Goal: Task Accomplishment & Management: Manage account settings

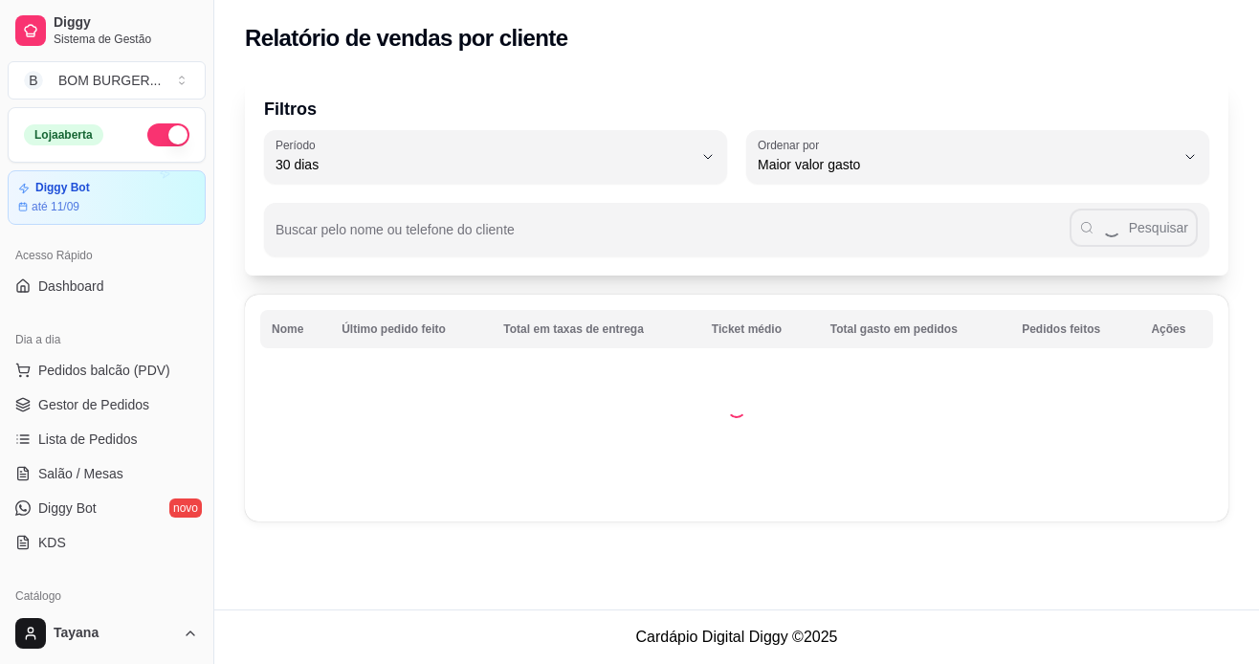
select select "30"
select select "HIGHEST_TOTAL_SPENT_WITH_ORDERS"
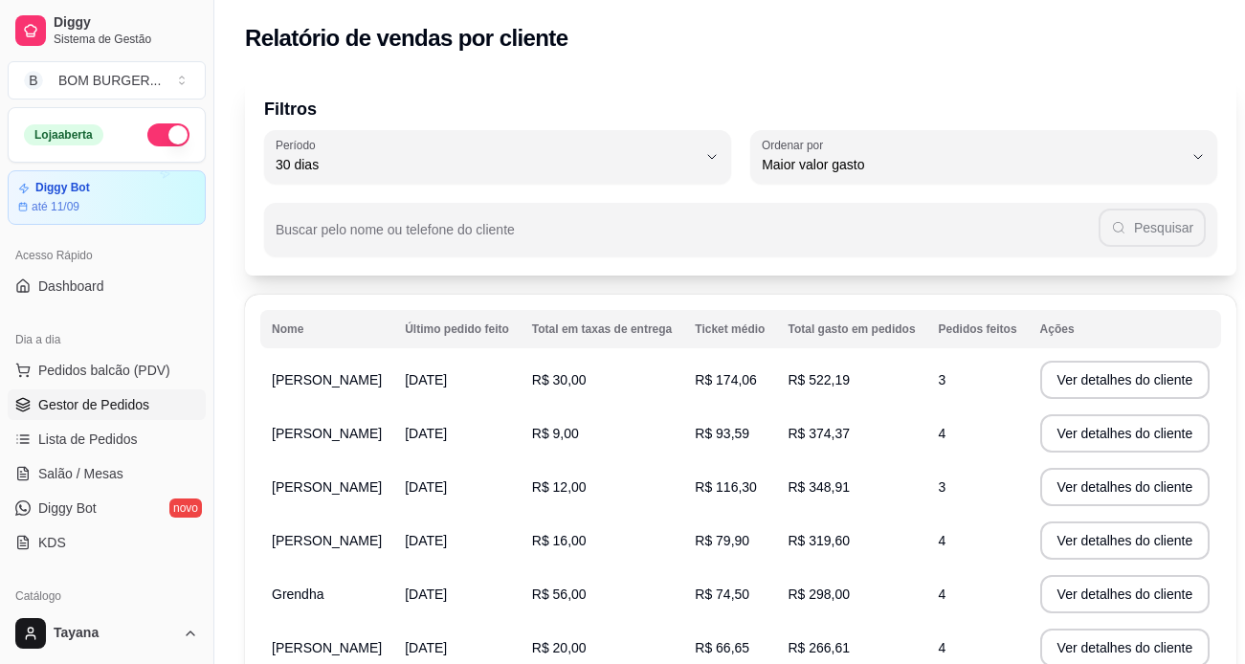
click at [122, 403] on span "Gestor de Pedidos" at bounding box center [93, 404] width 111 height 19
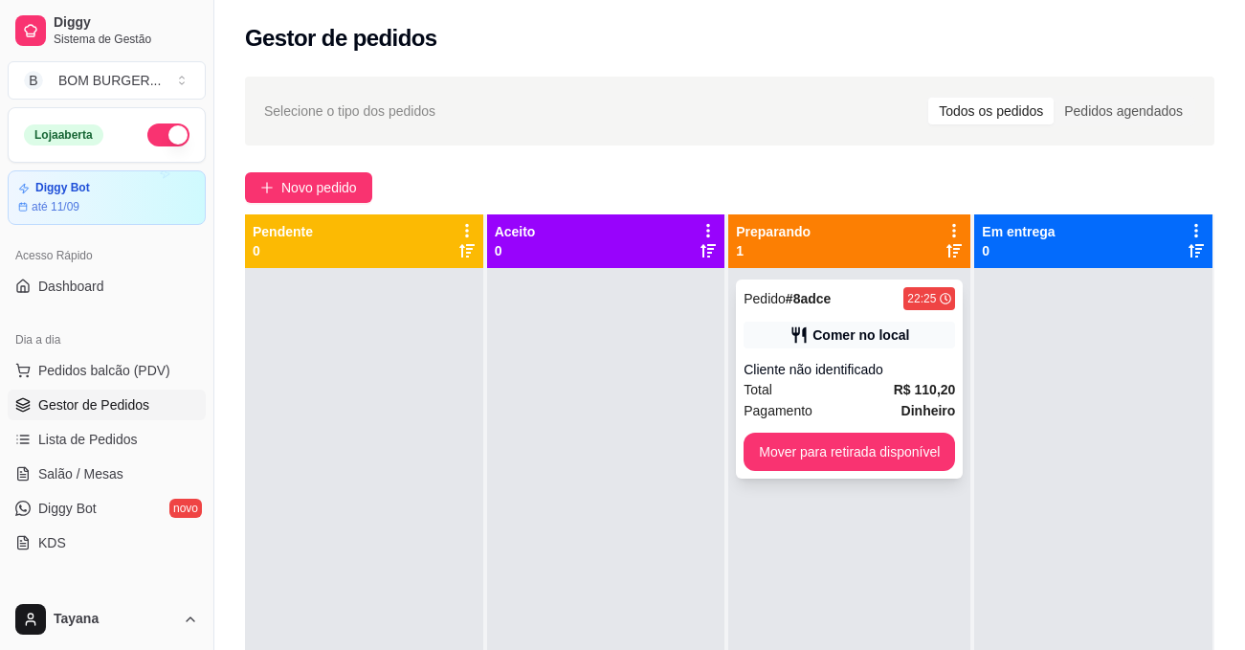
click at [859, 378] on div "Cliente não identificado" at bounding box center [848, 369] width 211 height 19
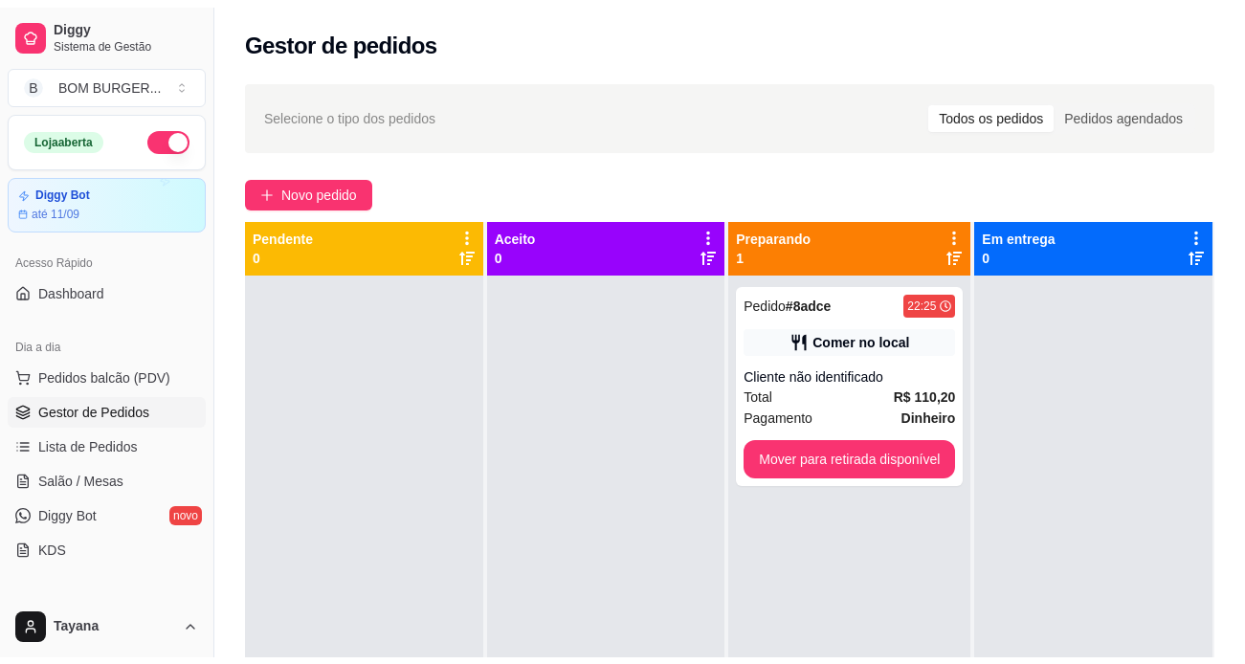
scroll to position [96, 0]
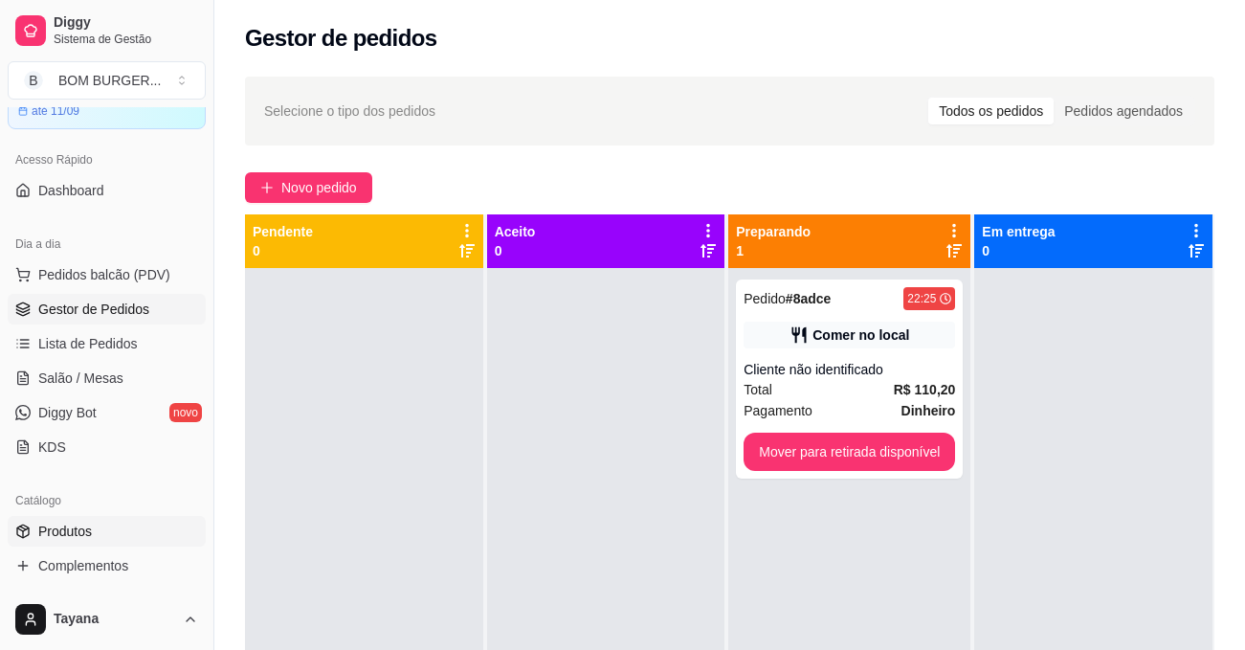
click at [87, 527] on span "Produtos" at bounding box center [65, 530] width 54 height 19
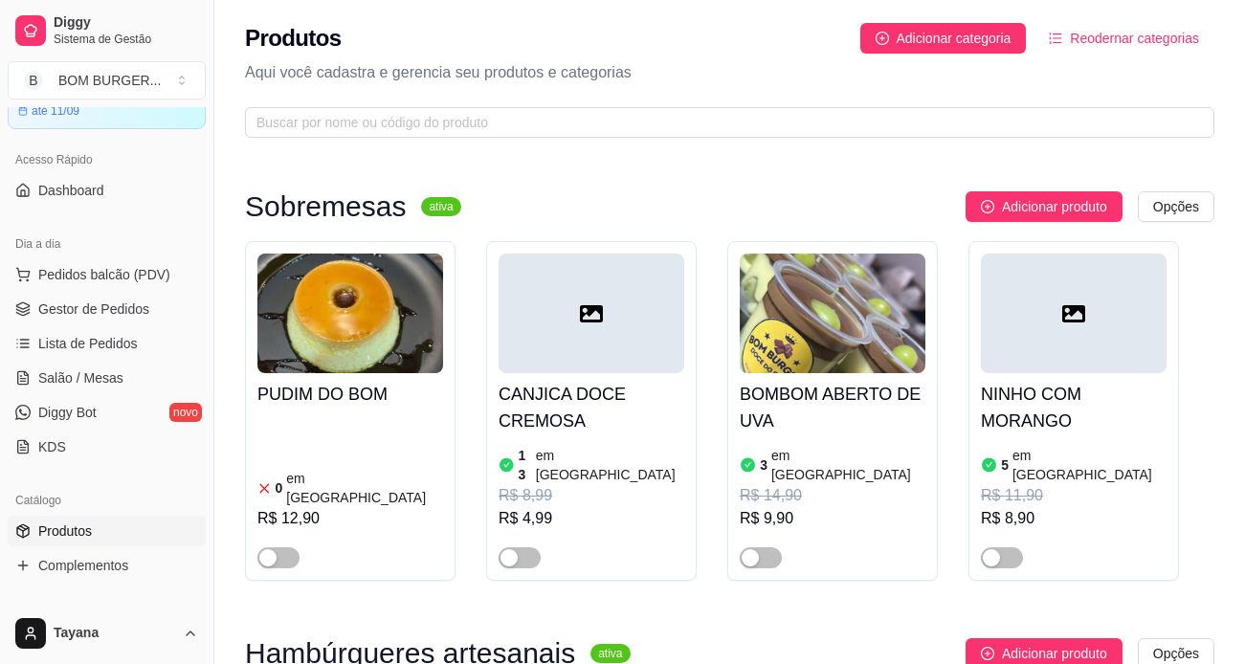
click at [84, 324] on ul "Pedidos balcão (PDV) Gestor de Pedidos Lista de Pedidos Salão / Mesas Diggy Bot…" at bounding box center [107, 360] width 198 height 203
click at [93, 315] on span "Gestor de Pedidos" at bounding box center [93, 308] width 111 height 19
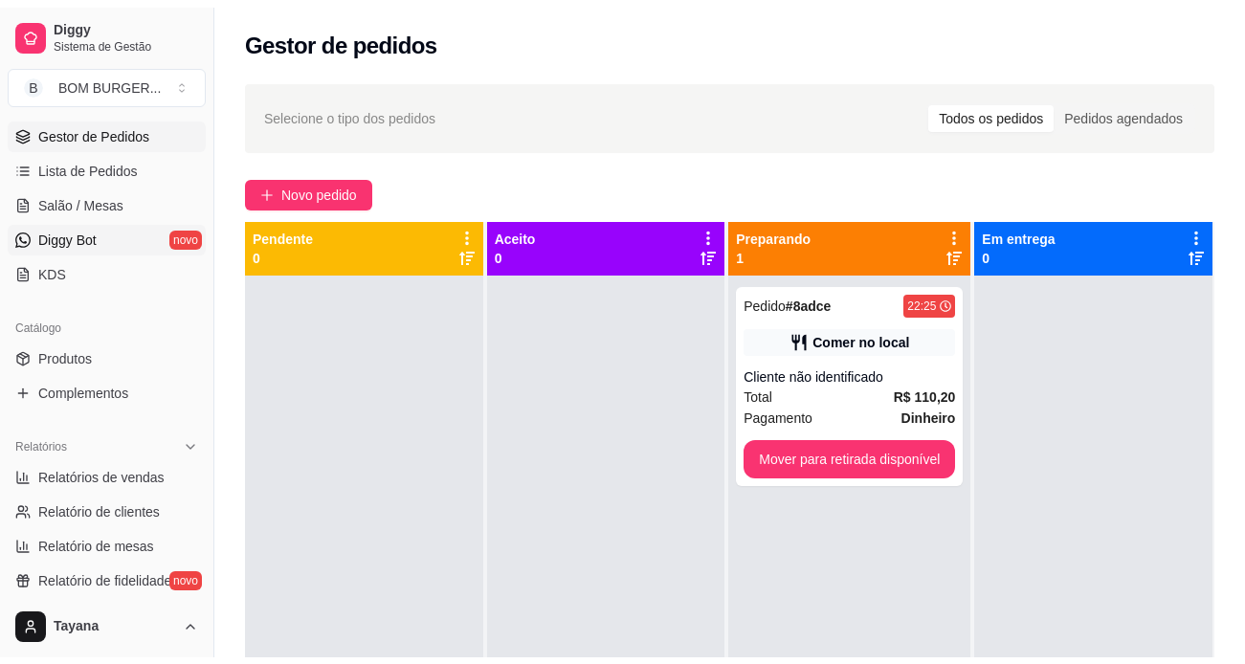
scroll to position [287, 0]
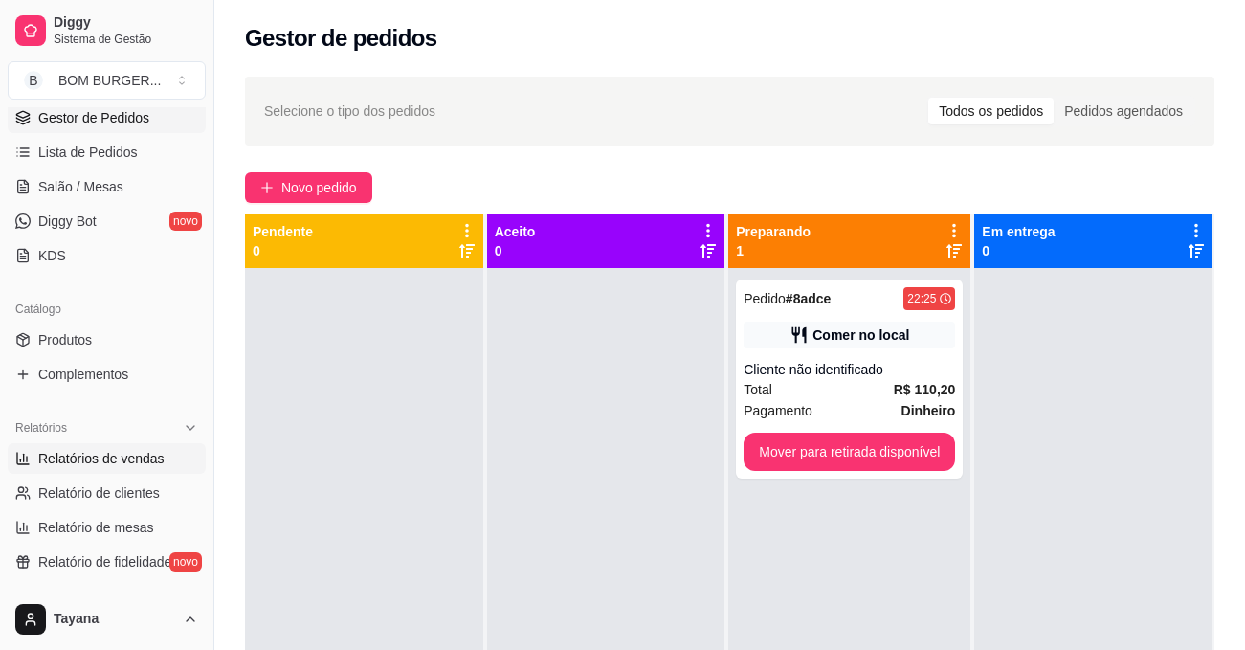
click at [123, 465] on span "Relatórios de vendas" at bounding box center [101, 458] width 126 height 19
select select "ALL"
select select "0"
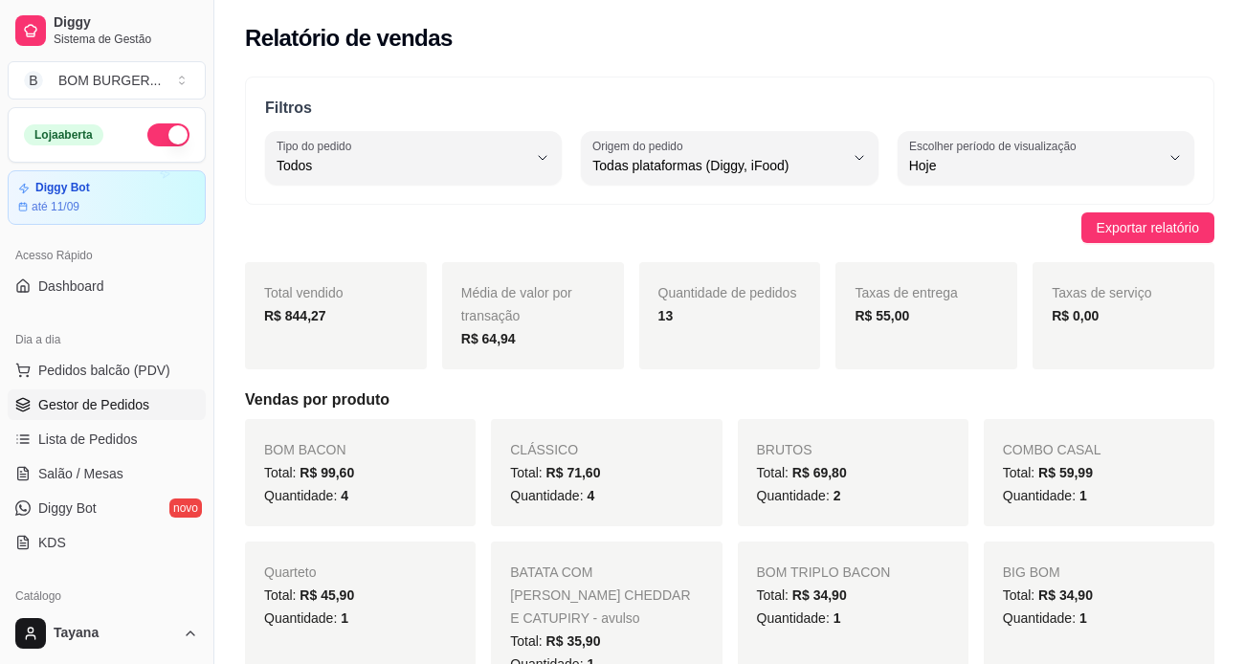
click at [139, 410] on span "Gestor de Pedidos" at bounding box center [93, 404] width 111 height 19
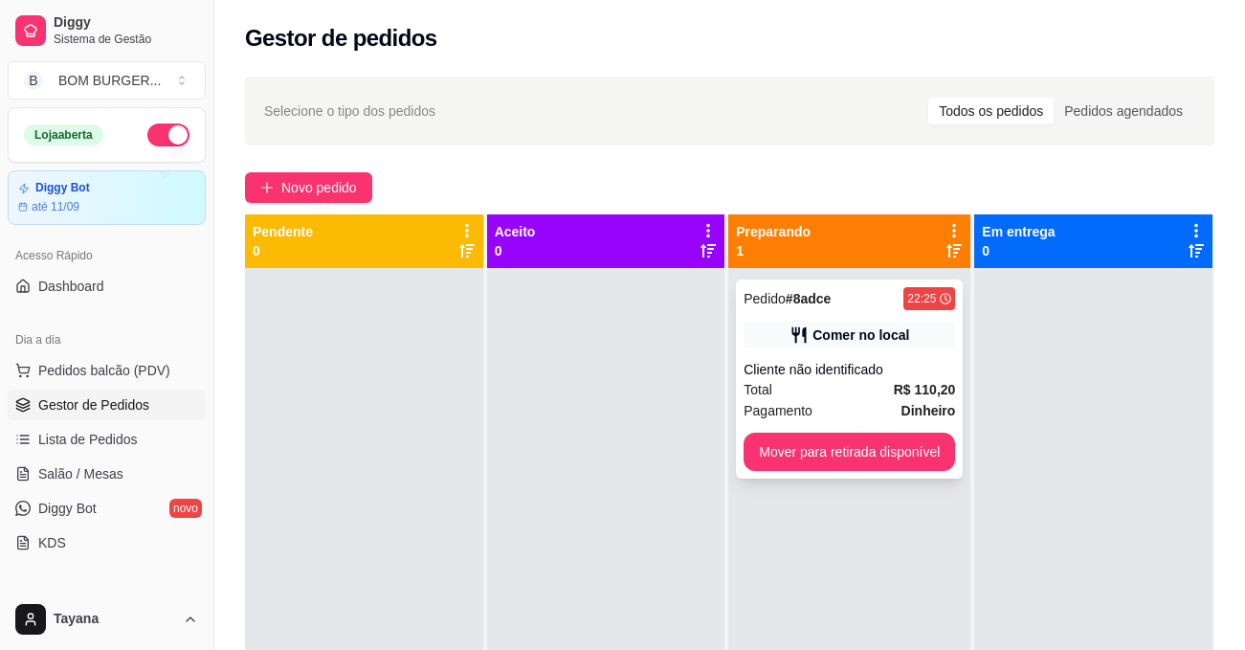
click at [870, 340] on div "Comer no local" at bounding box center [860, 334] width 97 height 19
click at [867, 382] on div "Total R$ 110,20" at bounding box center [848, 389] width 211 height 21
click at [835, 384] on div "Total R$ 110,20" at bounding box center [848, 389] width 211 height 21
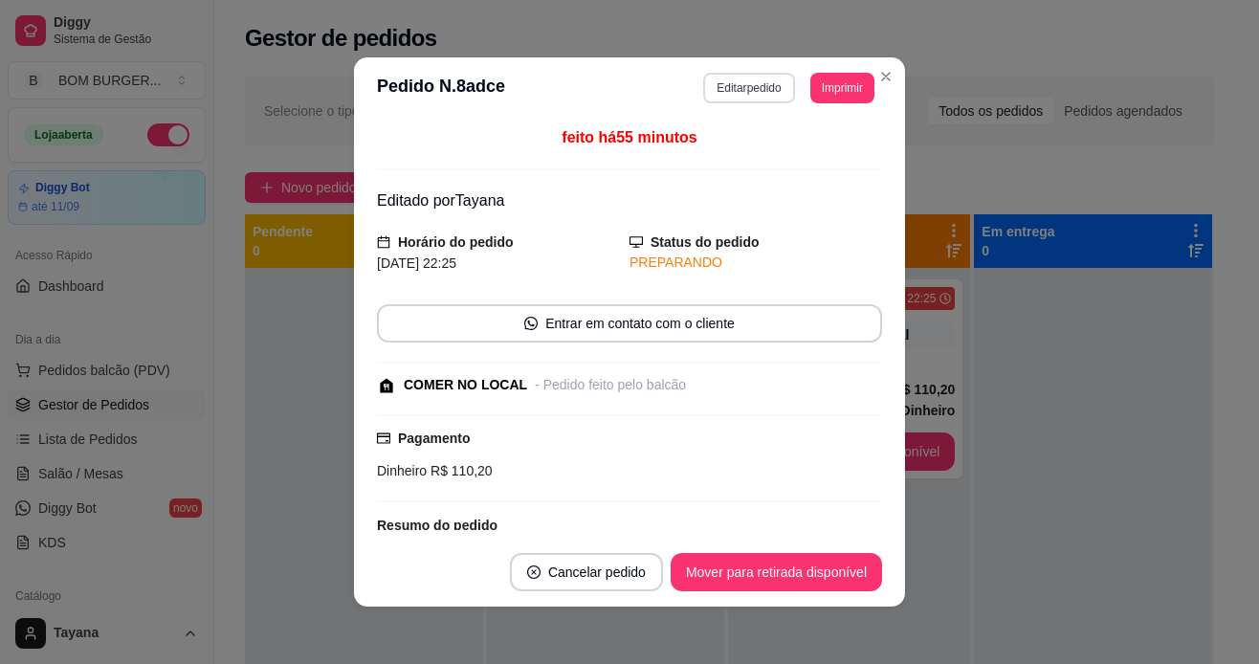
click at [705, 91] on button "Editar pedido" at bounding box center [748, 88] width 91 height 31
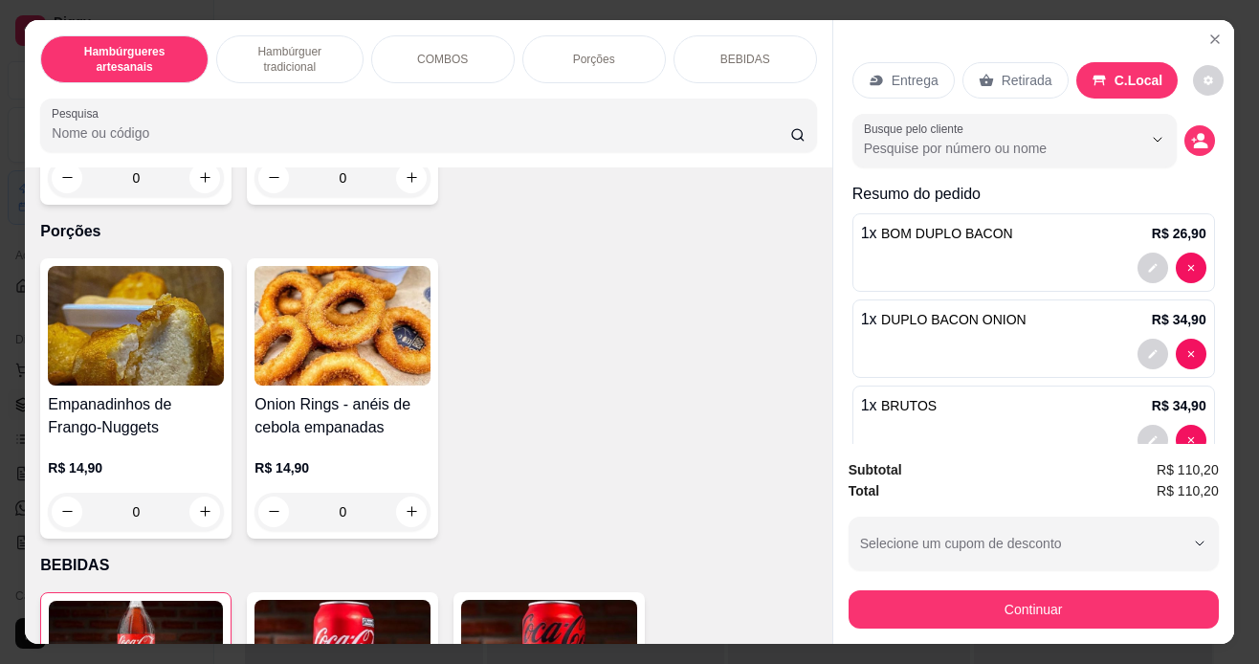
scroll to position [3827, 0]
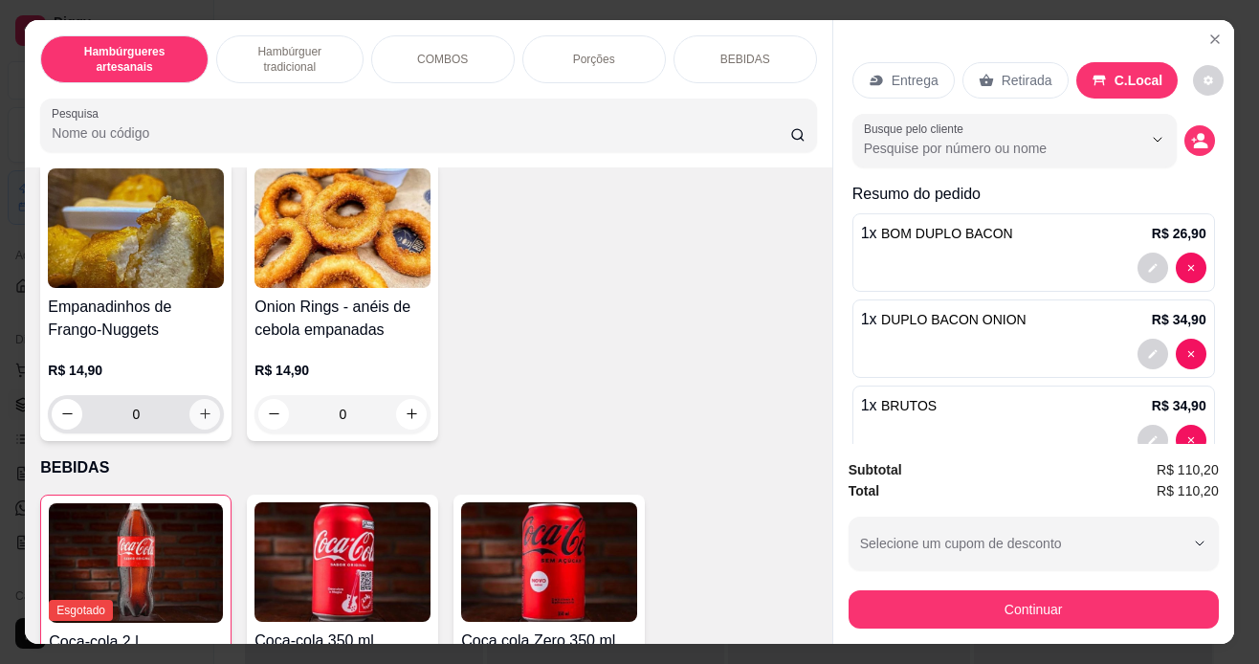
click at [199, 407] on icon "increase-product-quantity" at bounding box center [205, 414] width 14 height 14
type input "1"
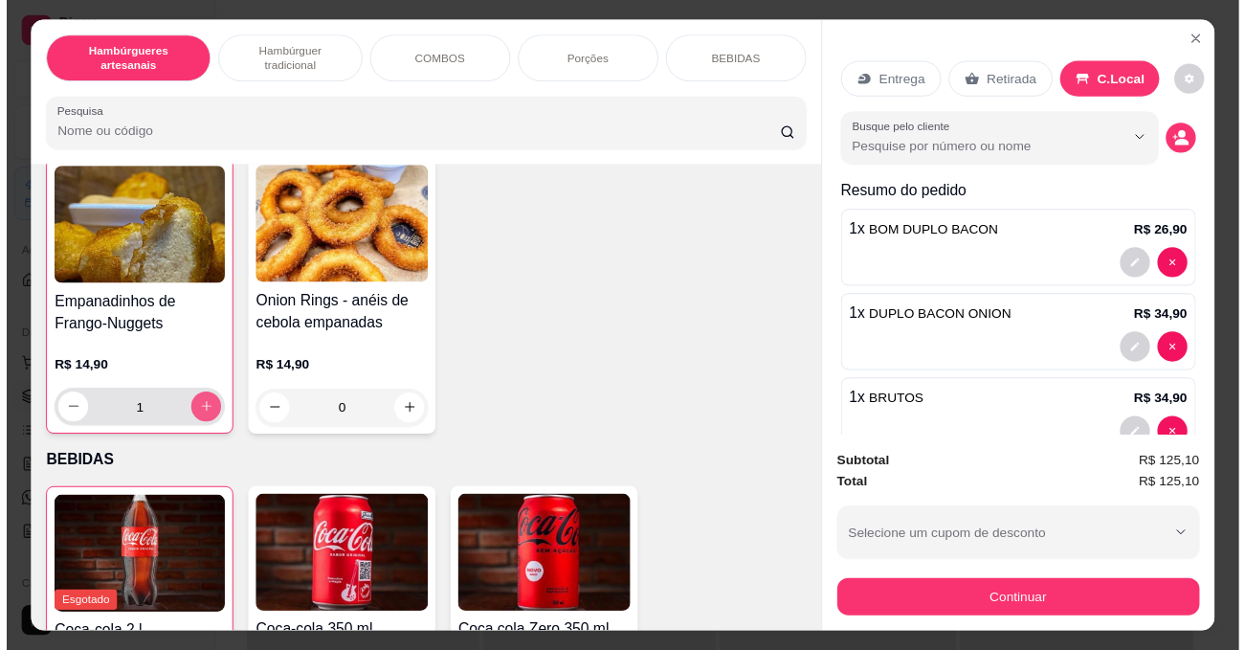
scroll to position [3828, 0]
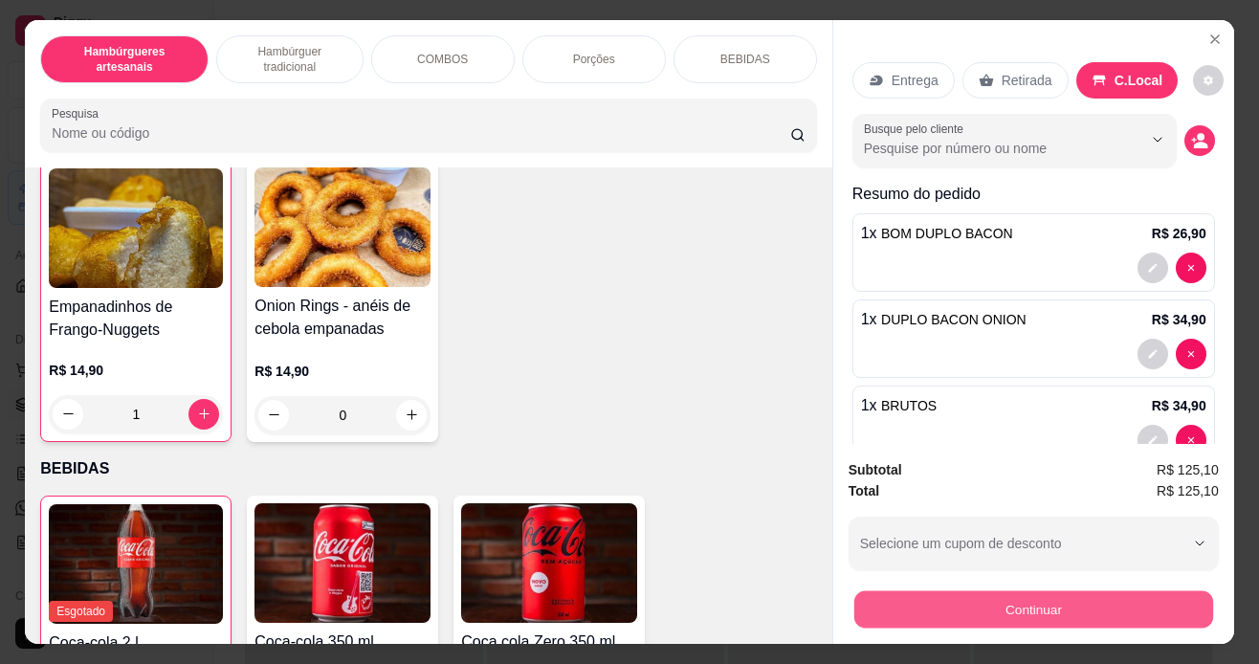
click at [988, 598] on button "Continuar" at bounding box center [1032, 609] width 359 height 37
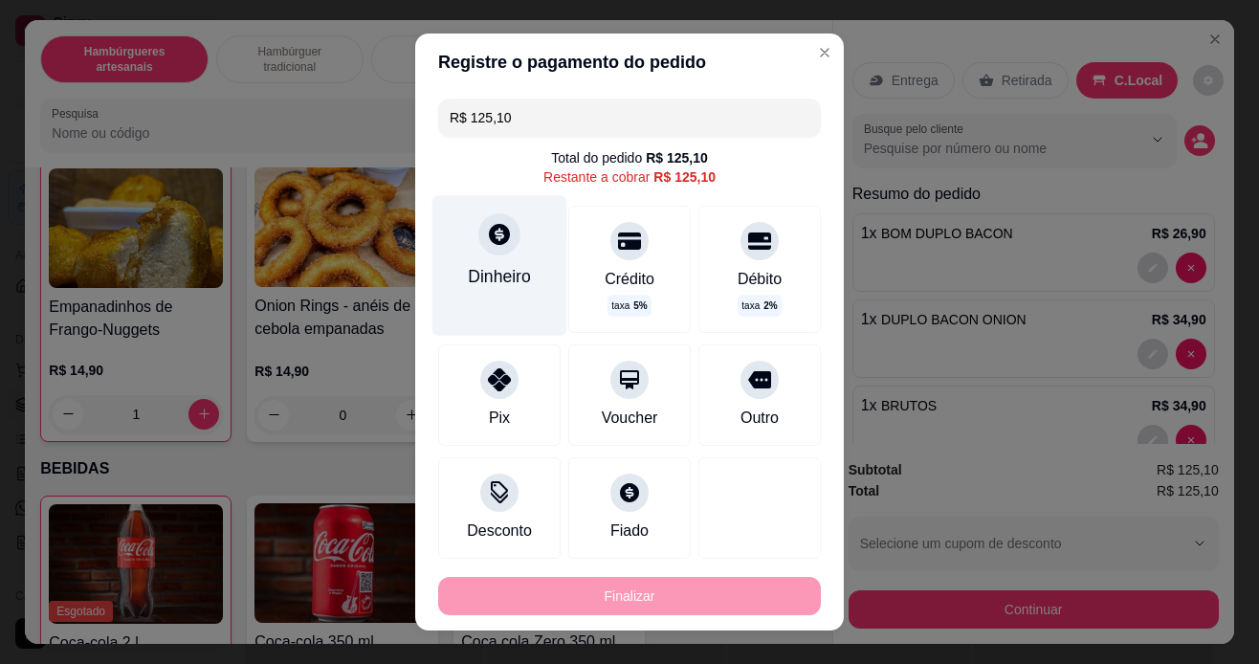
click at [494, 249] on div at bounding box center [499, 234] width 42 height 42
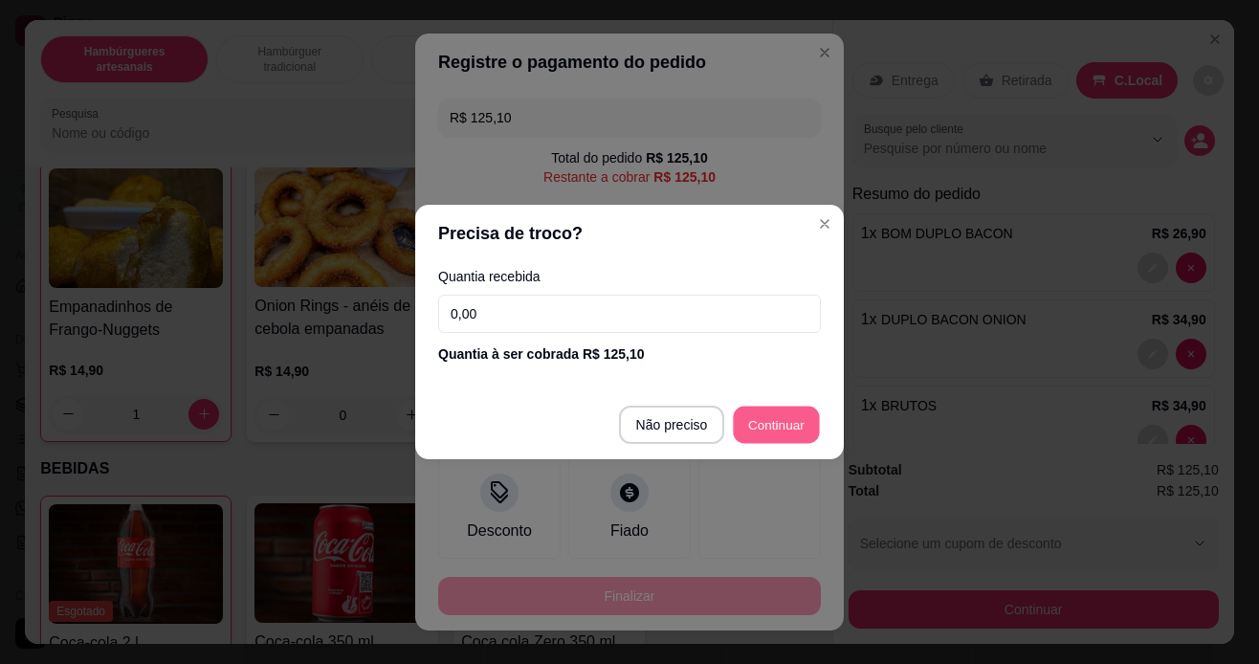
type input "R$ 0,00"
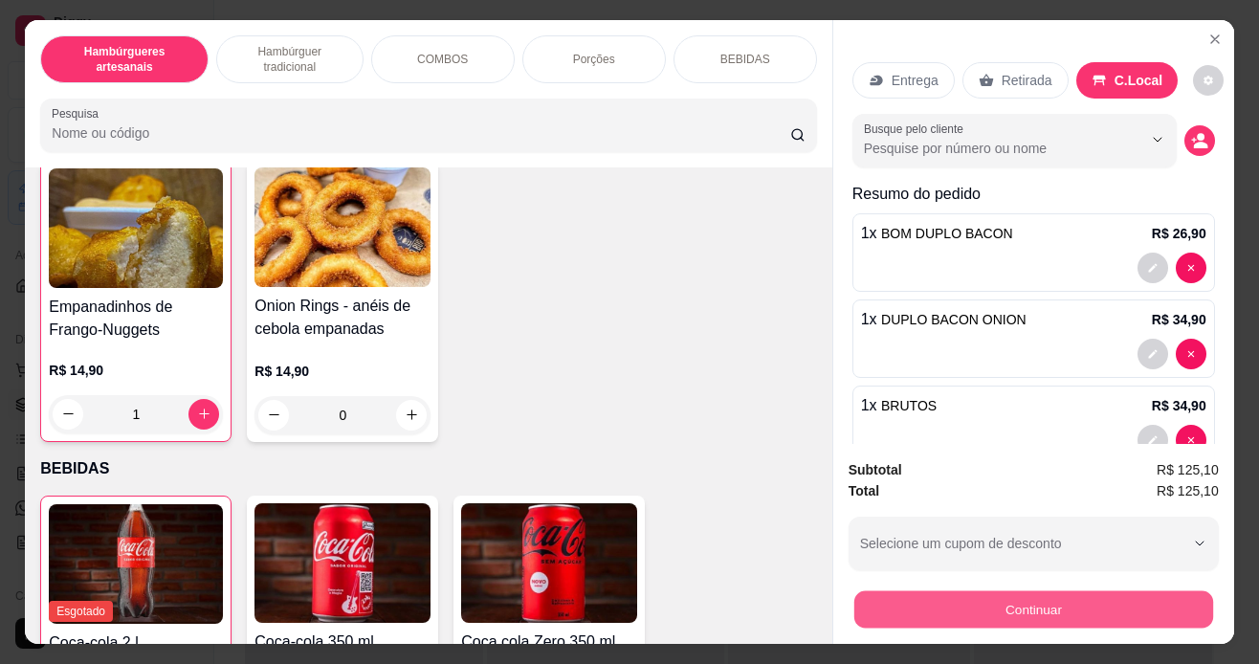
click at [1012, 591] on button "Continuar" at bounding box center [1032, 609] width 359 height 37
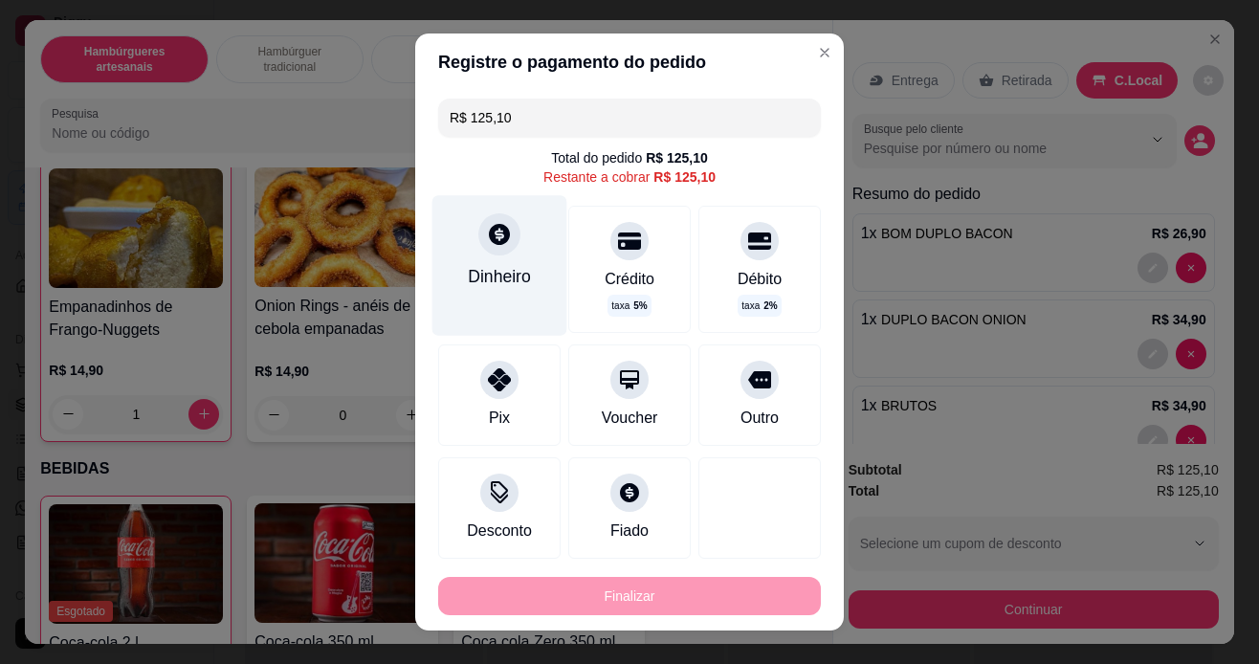
click at [499, 247] on icon at bounding box center [499, 234] width 25 height 25
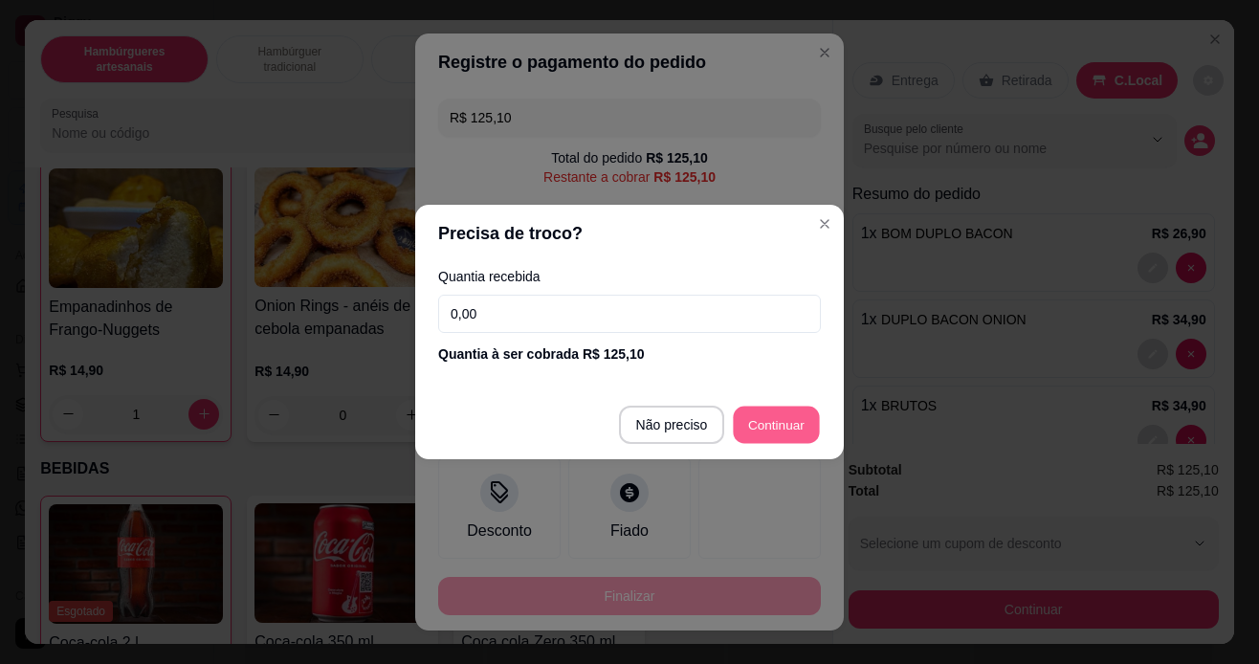
type input "R$ 0,00"
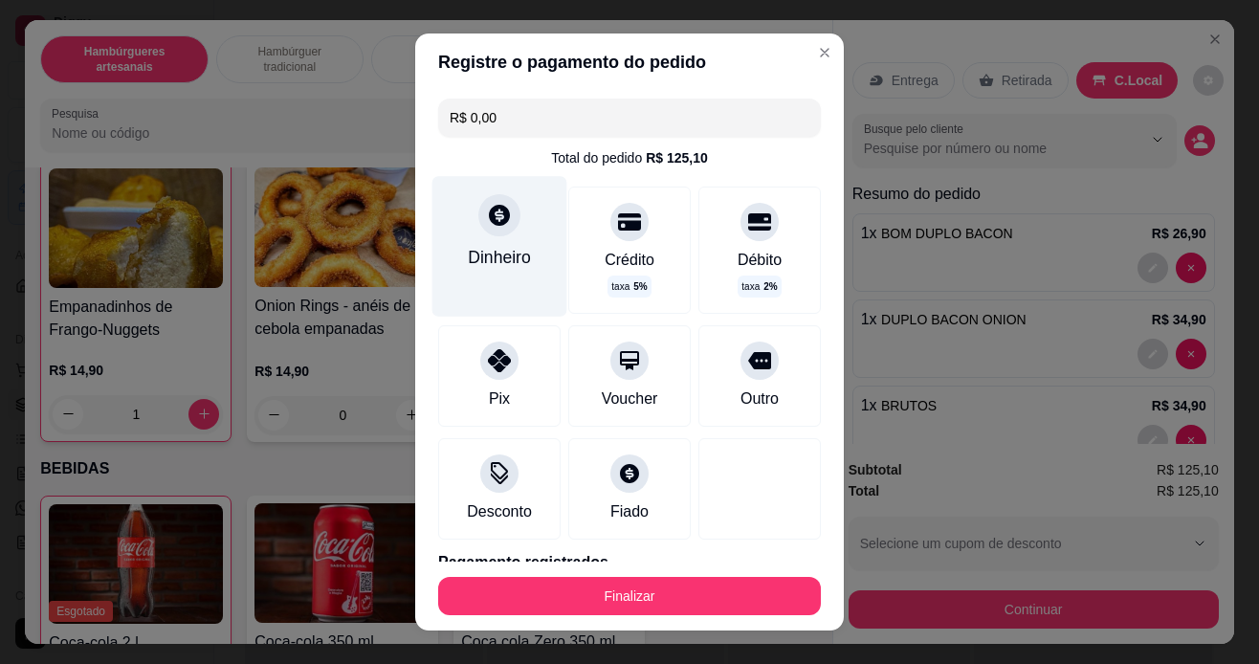
click at [508, 225] on div "Dinheiro" at bounding box center [499, 246] width 135 height 140
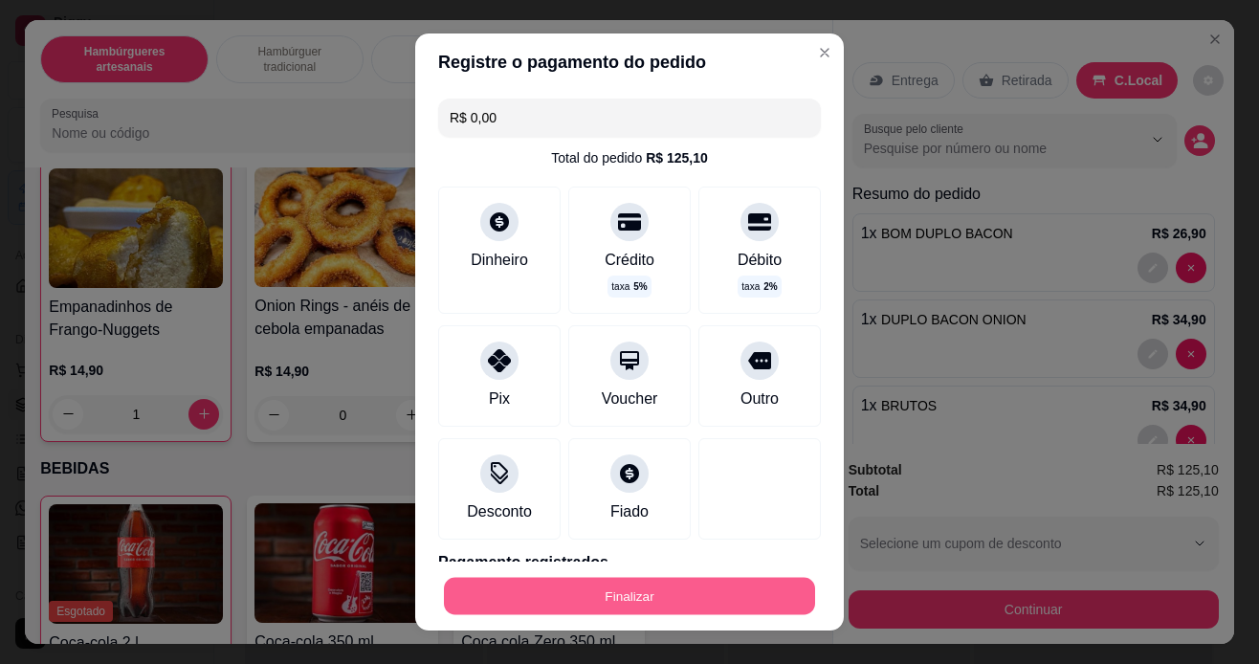
click at [725, 602] on button "Finalizar" at bounding box center [629, 596] width 371 height 37
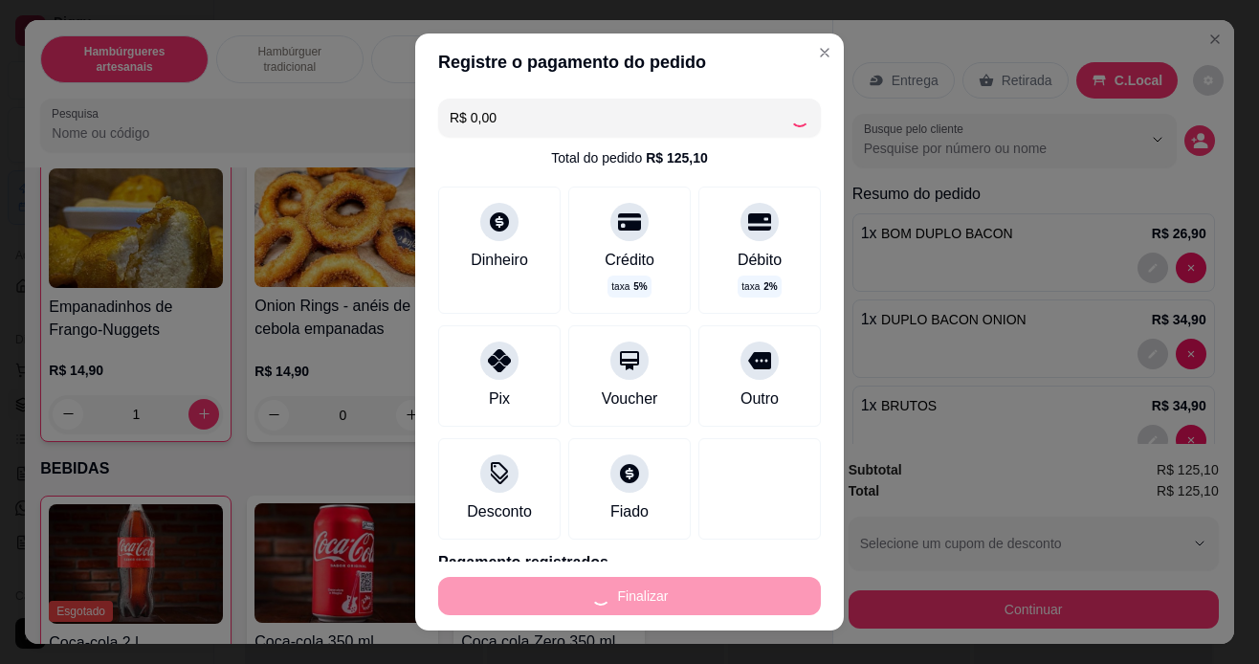
type input "0"
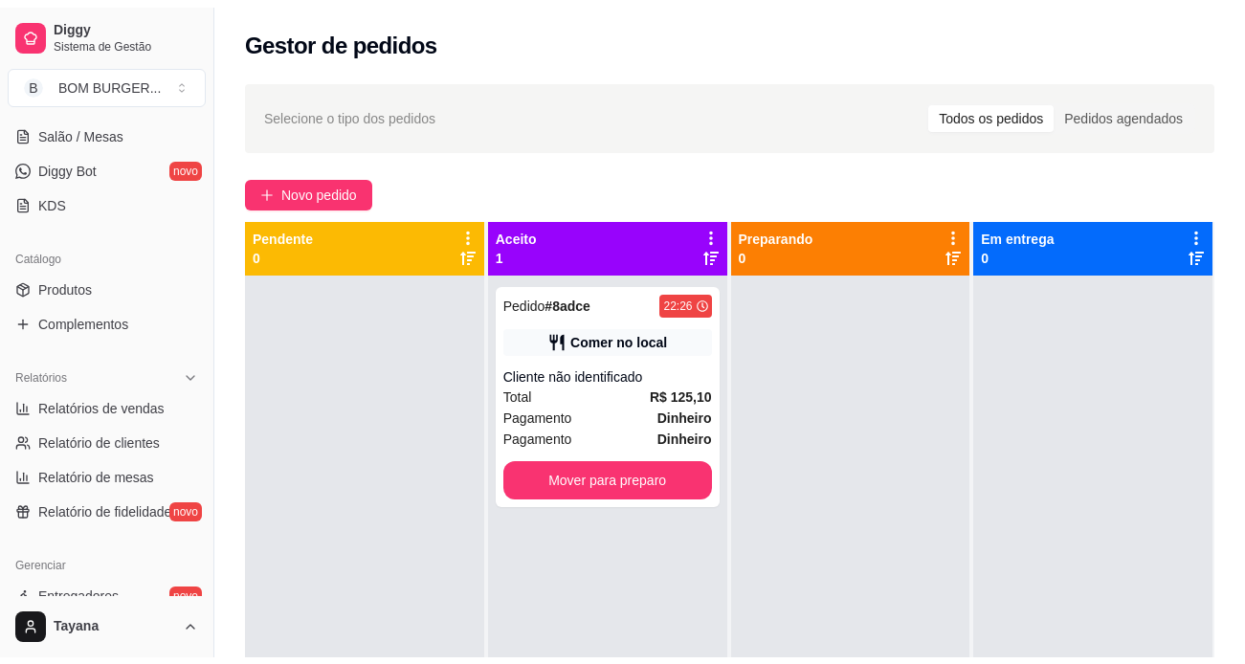
scroll to position [383, 0]
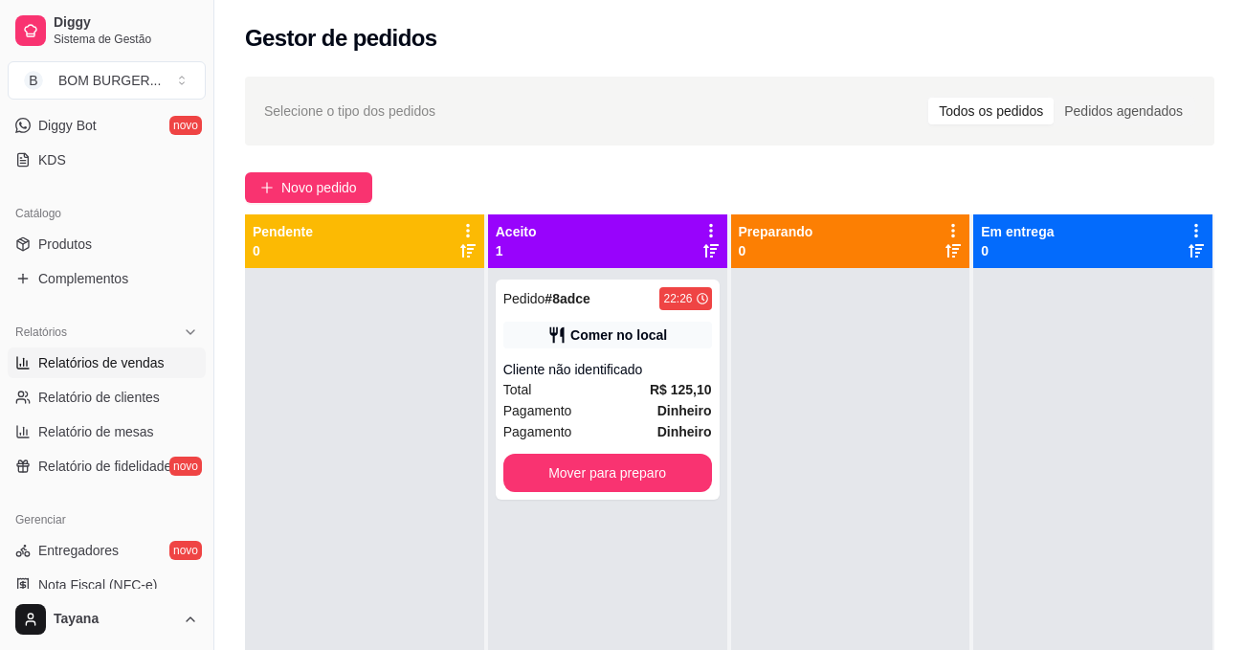
click at [119, 365] on span "Relatórios de vendas" at bounding box center [101, 362] width 126 height 19
select select "ALL"
select select "0"
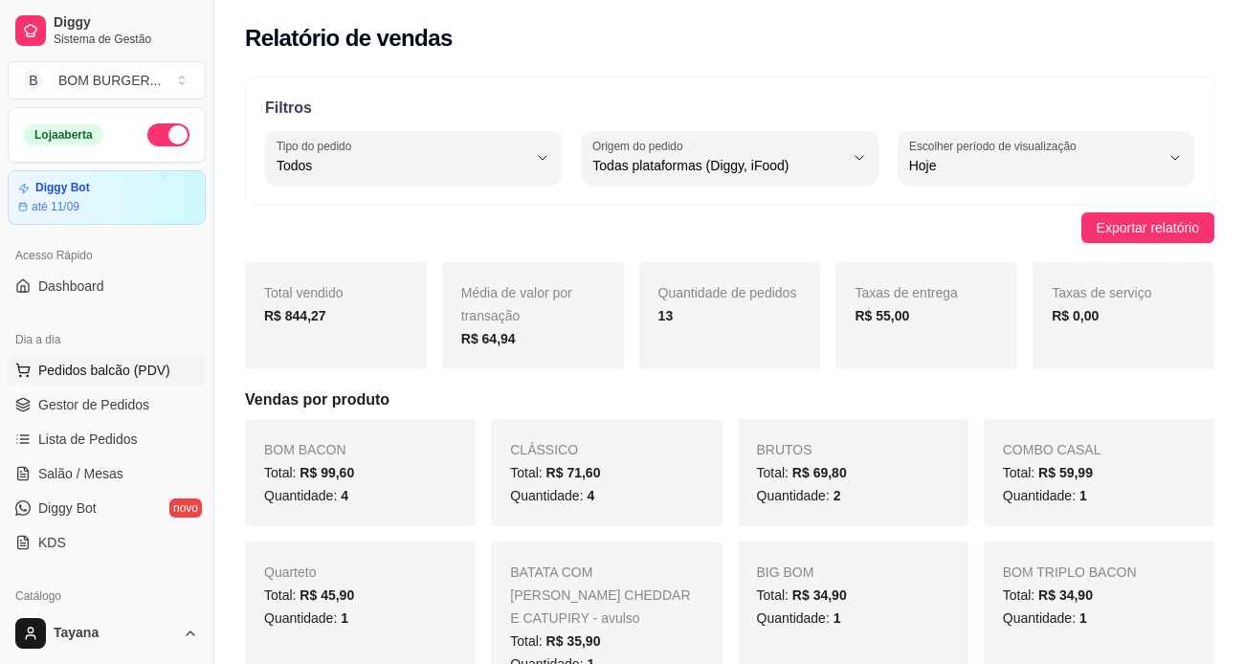
click at [101, 382] on button "Pedidos balcão (PDV)" at bounding box center [107, 370] width 198 height 31
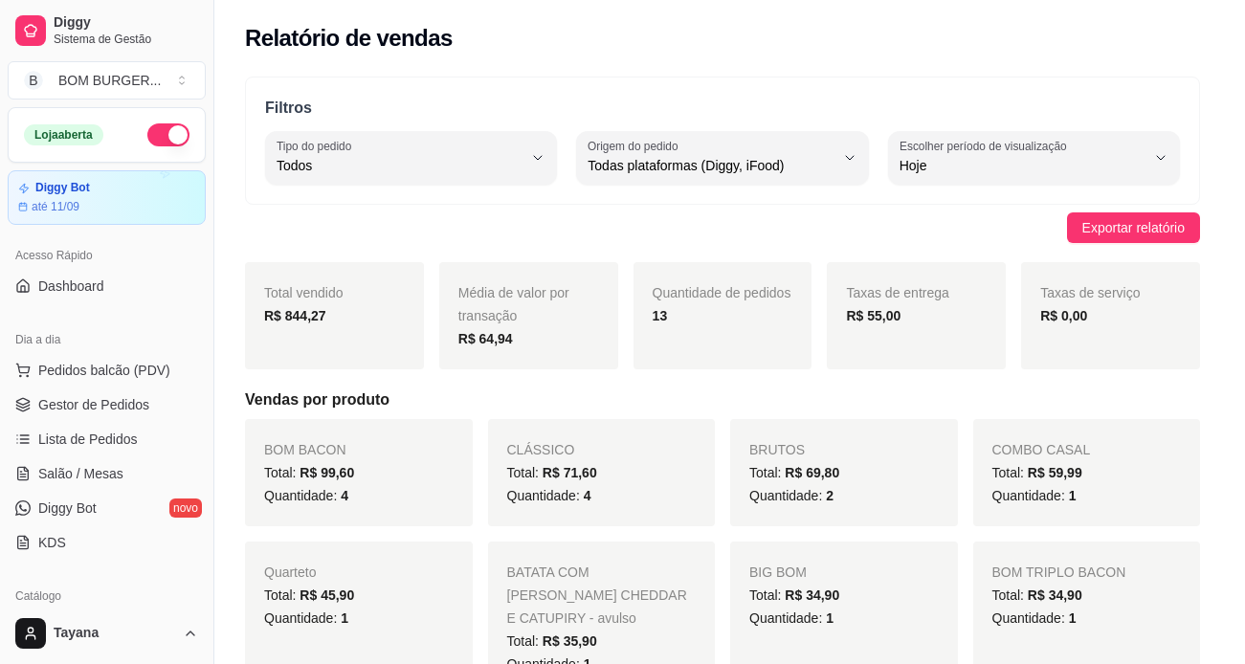
click at [101, 428] on h4 "CLÁSSICO" at bounding box center [128, 439] width 179 height 23
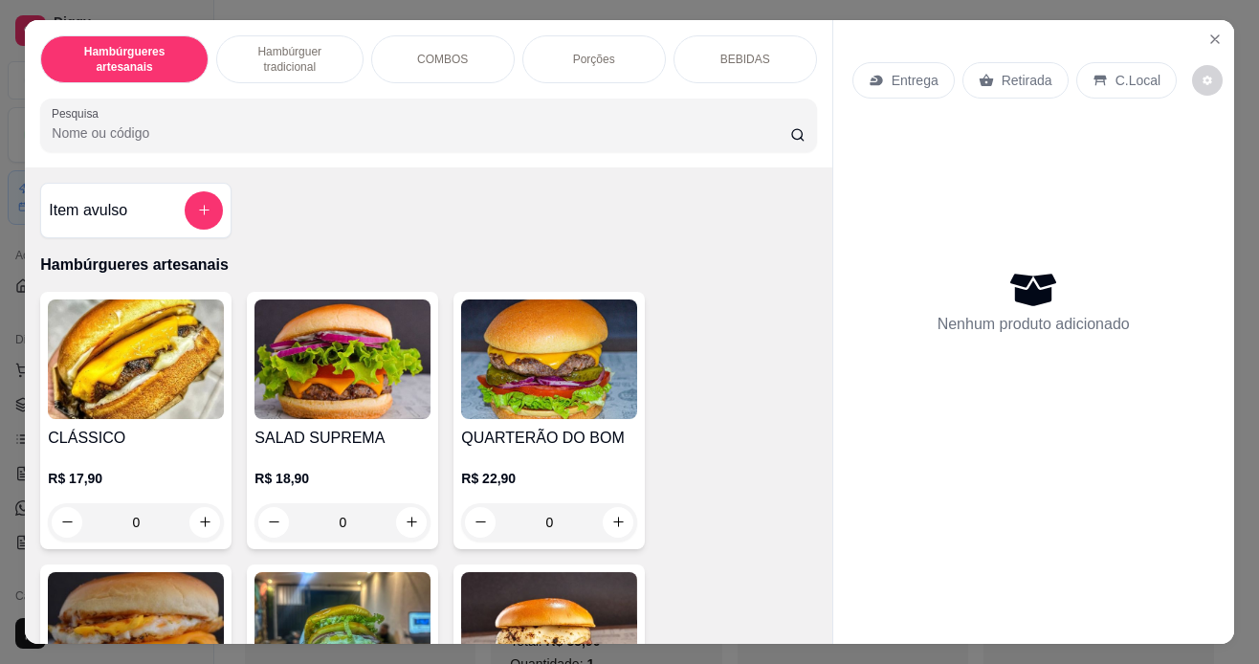
click at [1196, 47] on div "Entrega Retirada C.Local" at bounding box center [1034, 80] width 363 height 67
click at [1212, 32] on icon "Close" at bounding box center [1215, 39] width 15 height 15
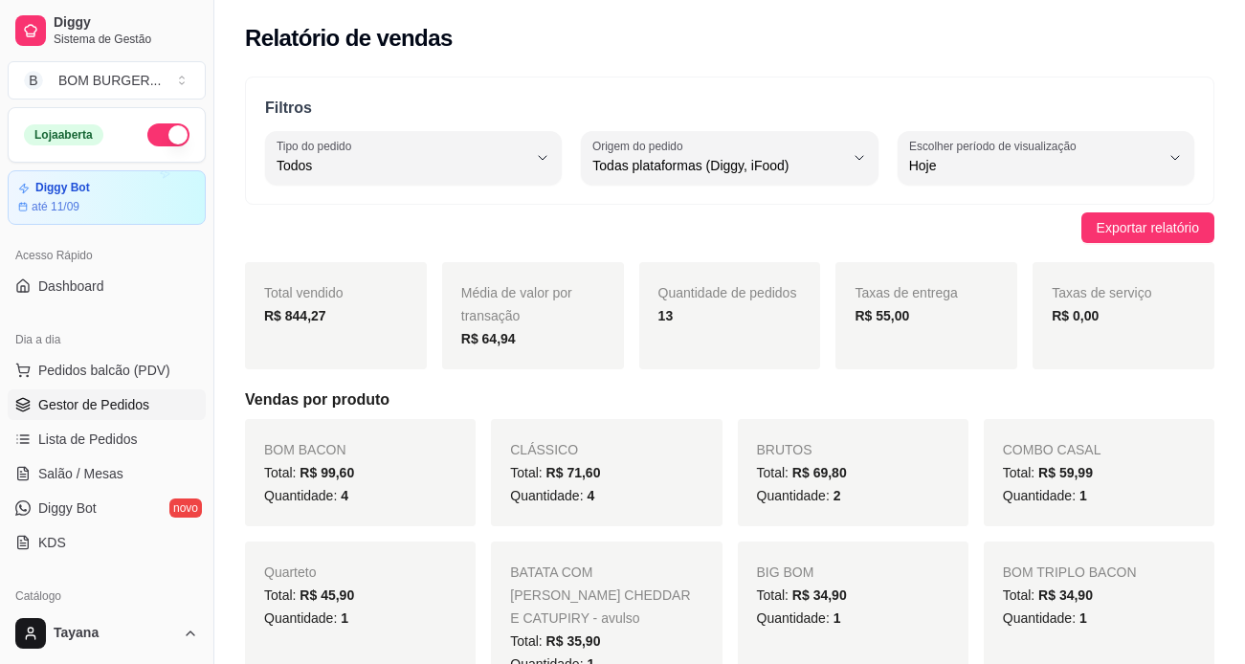
click at [129, 413] on span "Gestor de Pedidos" at bounding box center [93, 404] width 111 height 19
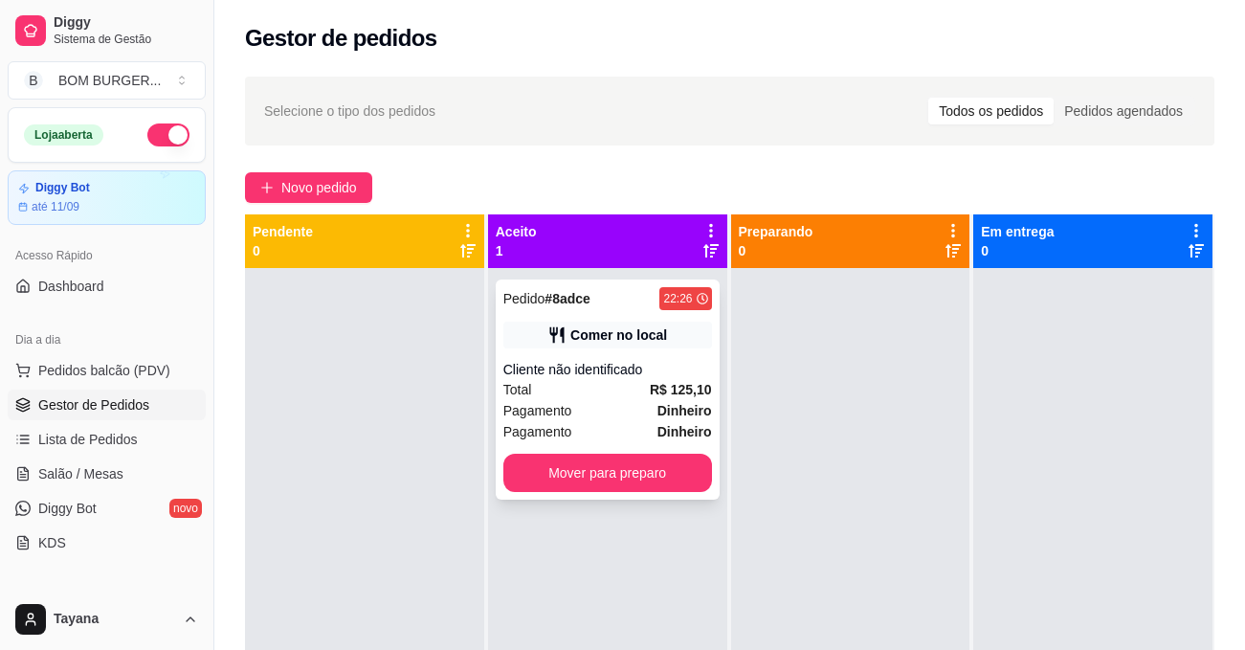
click at [604, 398] on div "Total R$ 125,10" at bounding box center [607, 389] width 209 height 21
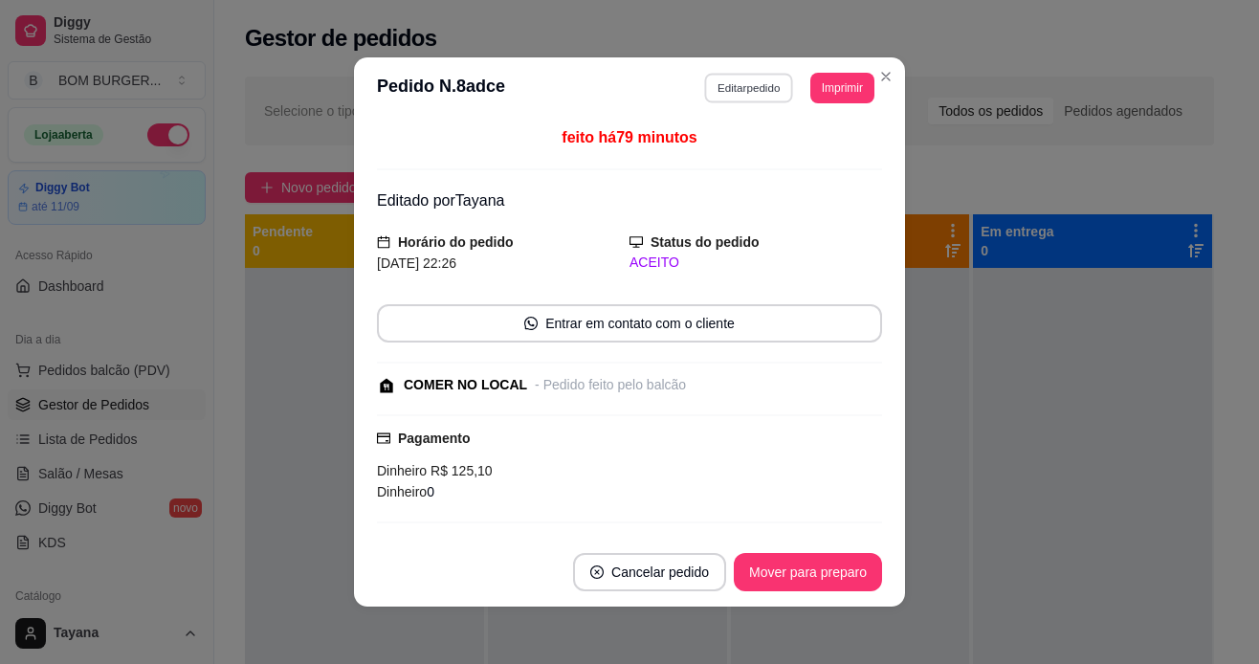
click at [714, 76] on button "Editar pedido" at bounding box center [749, 88] width 89 height 30
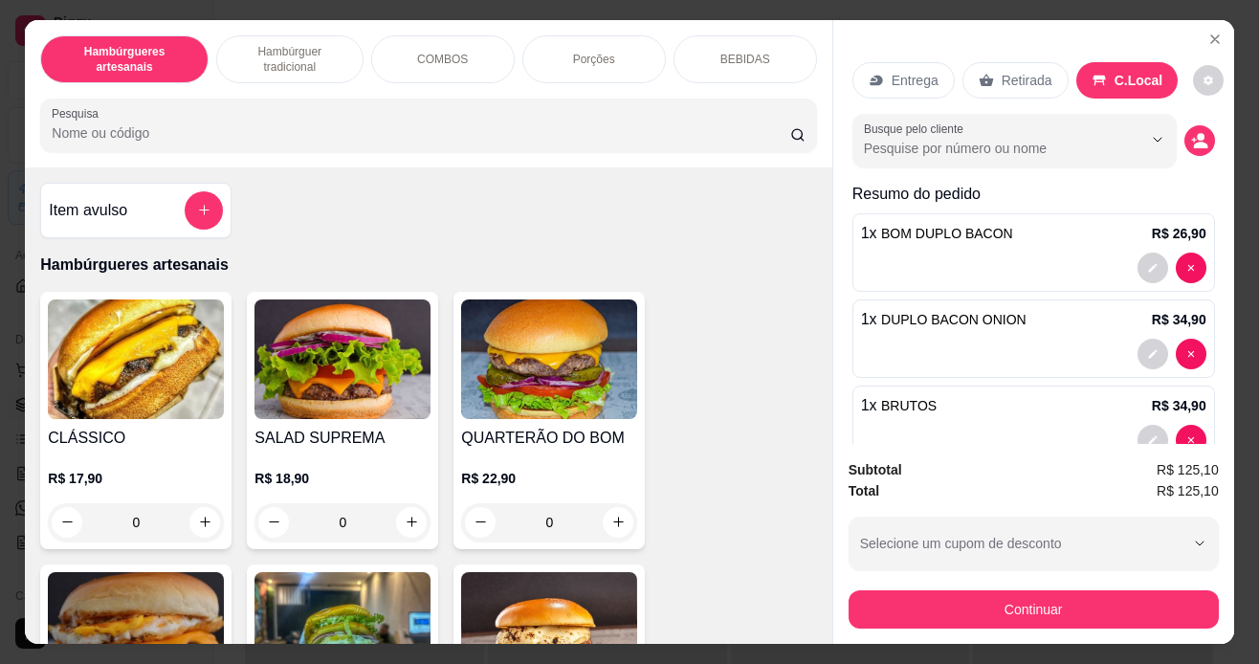
click at [923, 593] on button "Continuar" at bounding box center [1034, 609] width 370 height 38
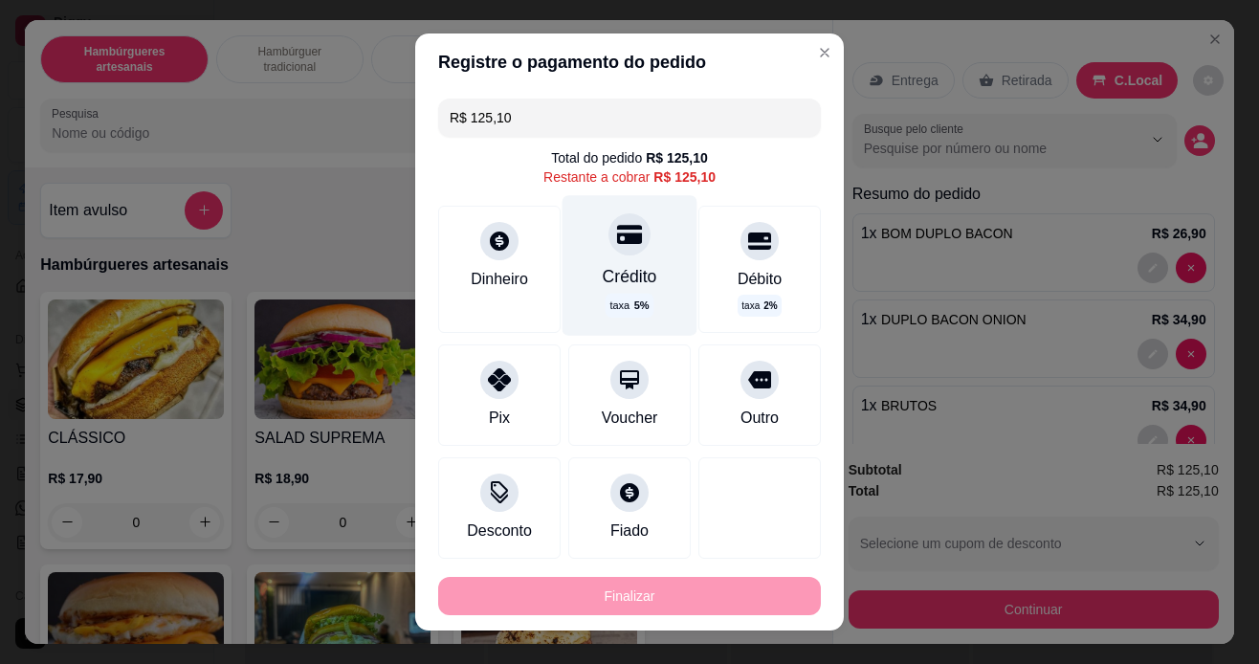
click at [603, 275] on div "Crédito" at bounding box center [630, 276] width 55 height 25
type input "R$ 0,00"
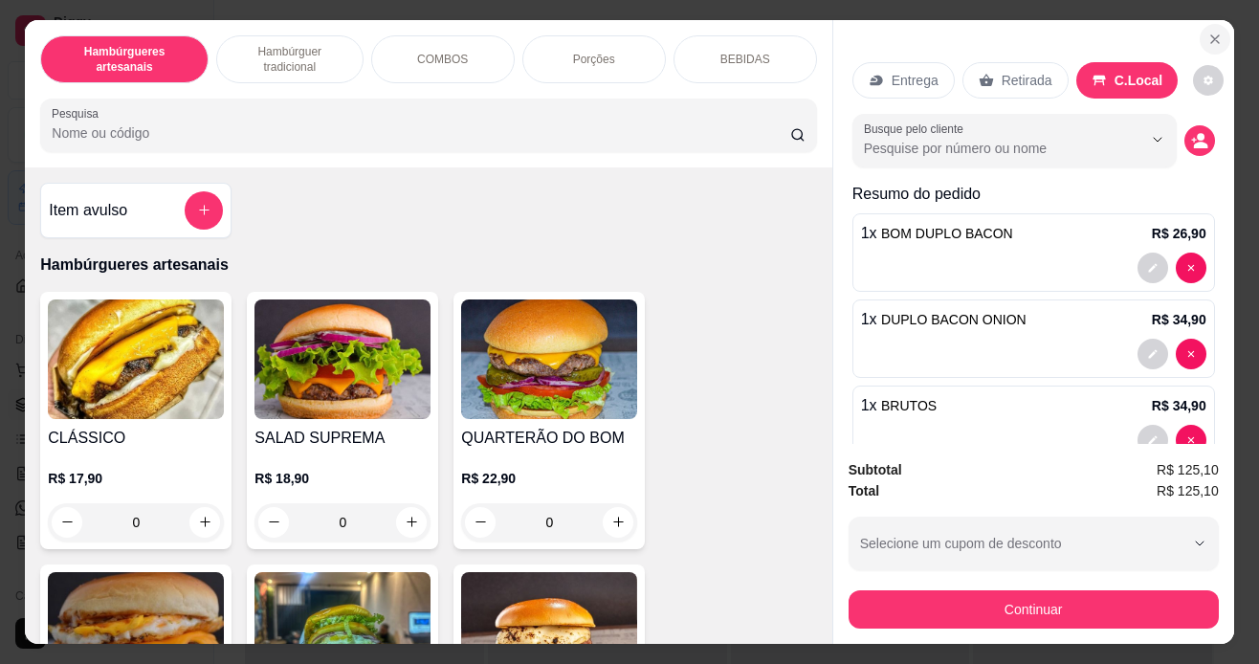
click at [1220, 27] on button "Close" at bounding box center [1215, 39] width 31 height 31
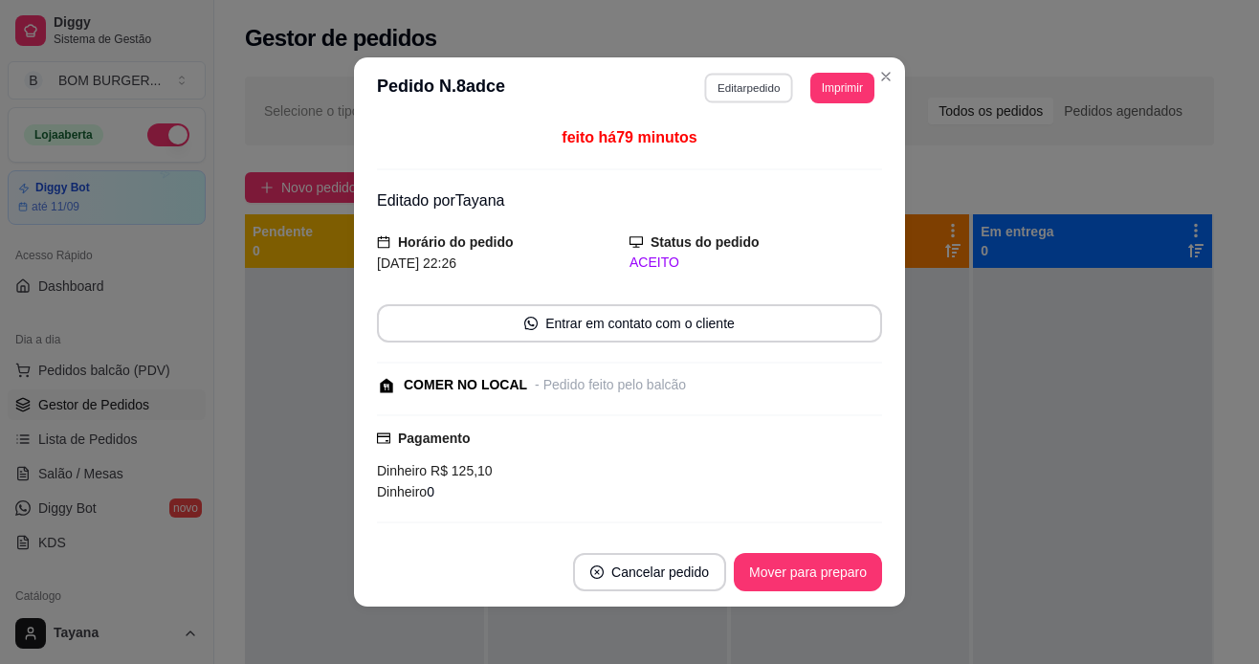
click at [767, 86] on button "Editar pedido" at bounding box center [749, 88] width 89 height 30
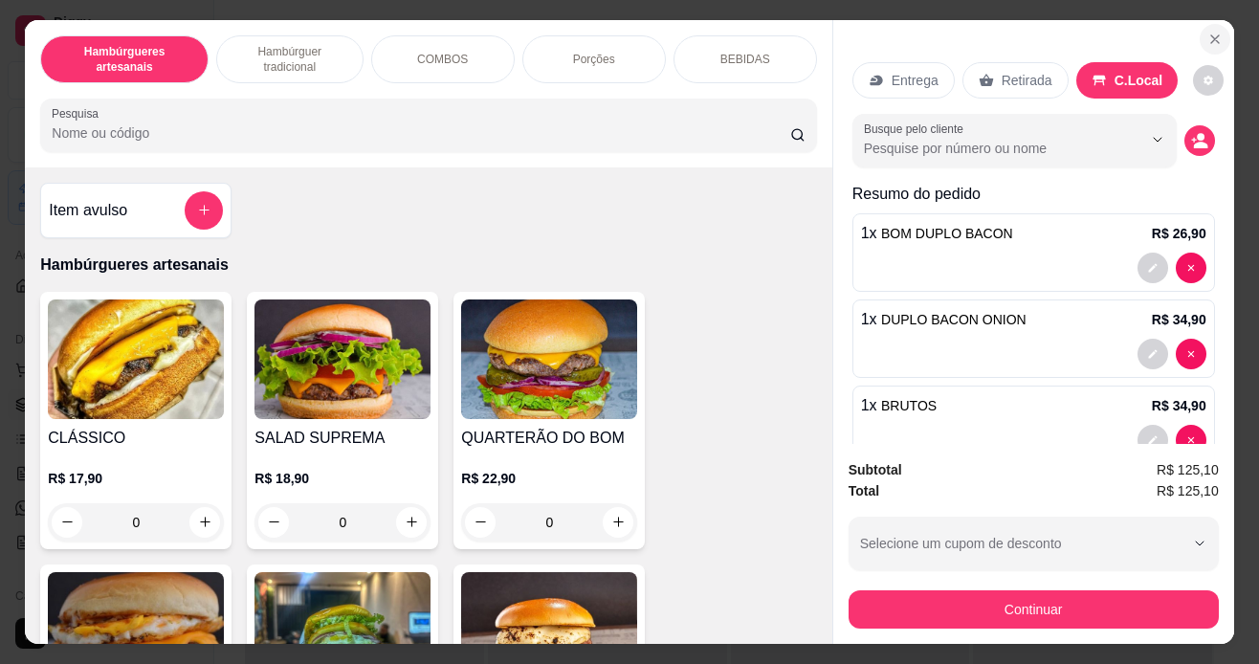
click at [1208, 32] on icon "Close" at bounding box center [1215, 39] width 15 height 15
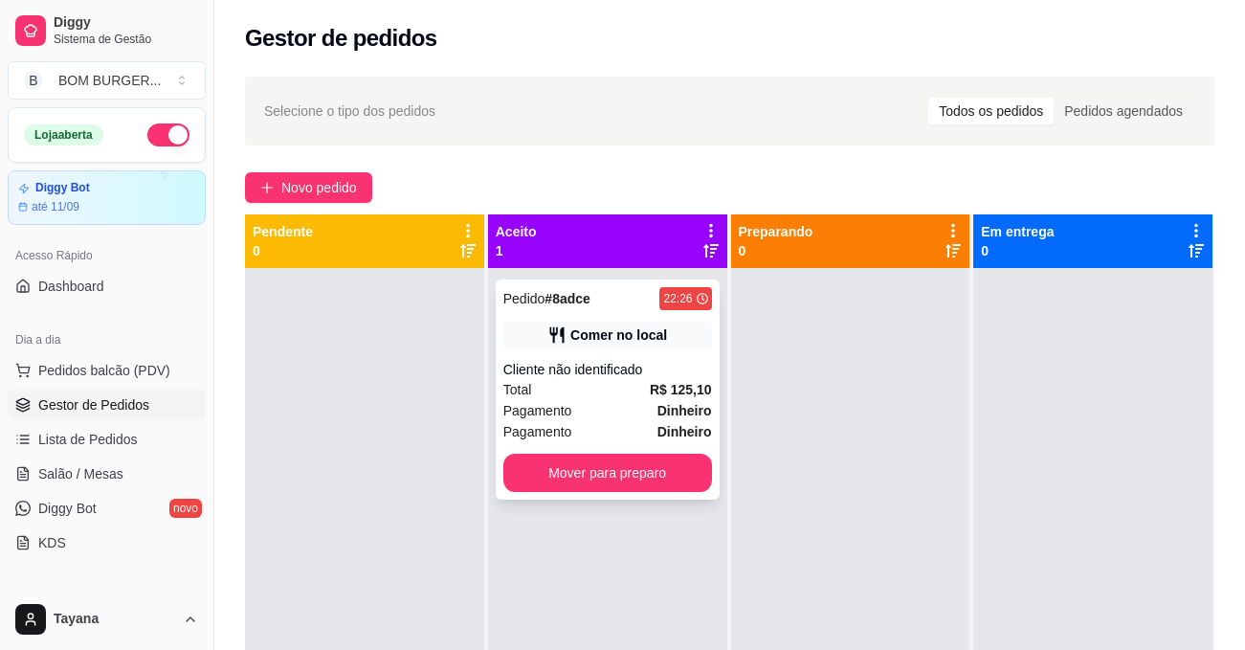
click at [602, 420] on div "Pagamento Dinheiro" at bounding box center [607, 410] width 209 height 21
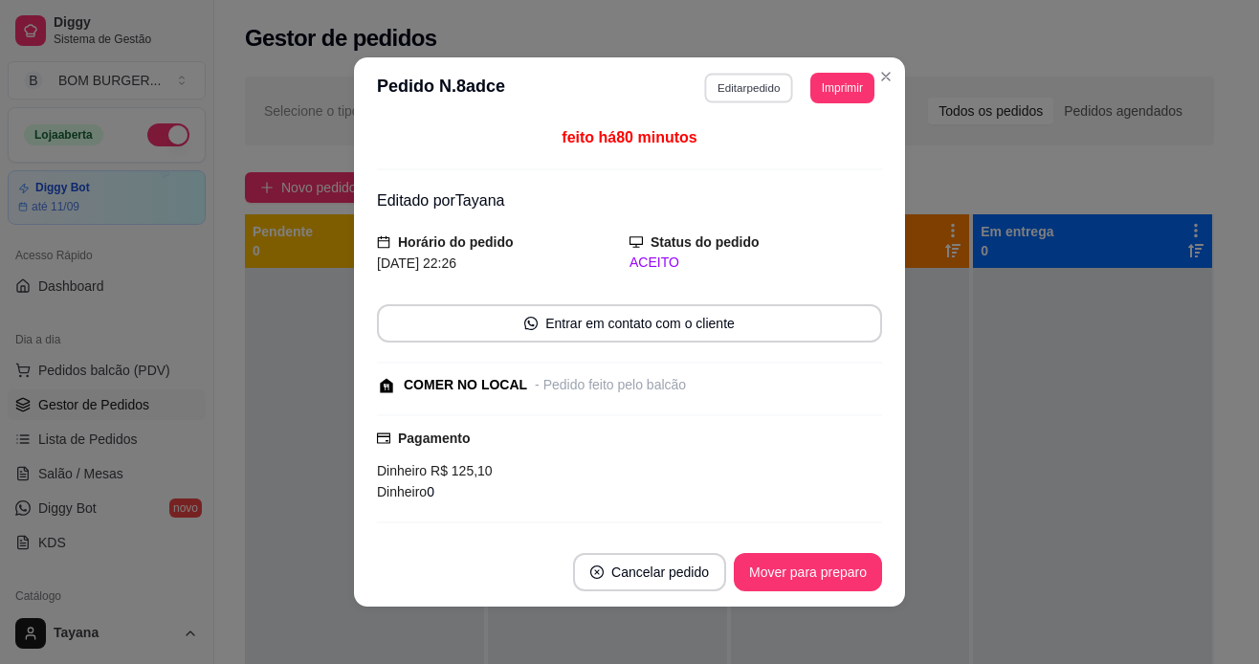
click at [714, 84] on button "Editar pedido" at bounding box center [749, 88] width 89 height 30
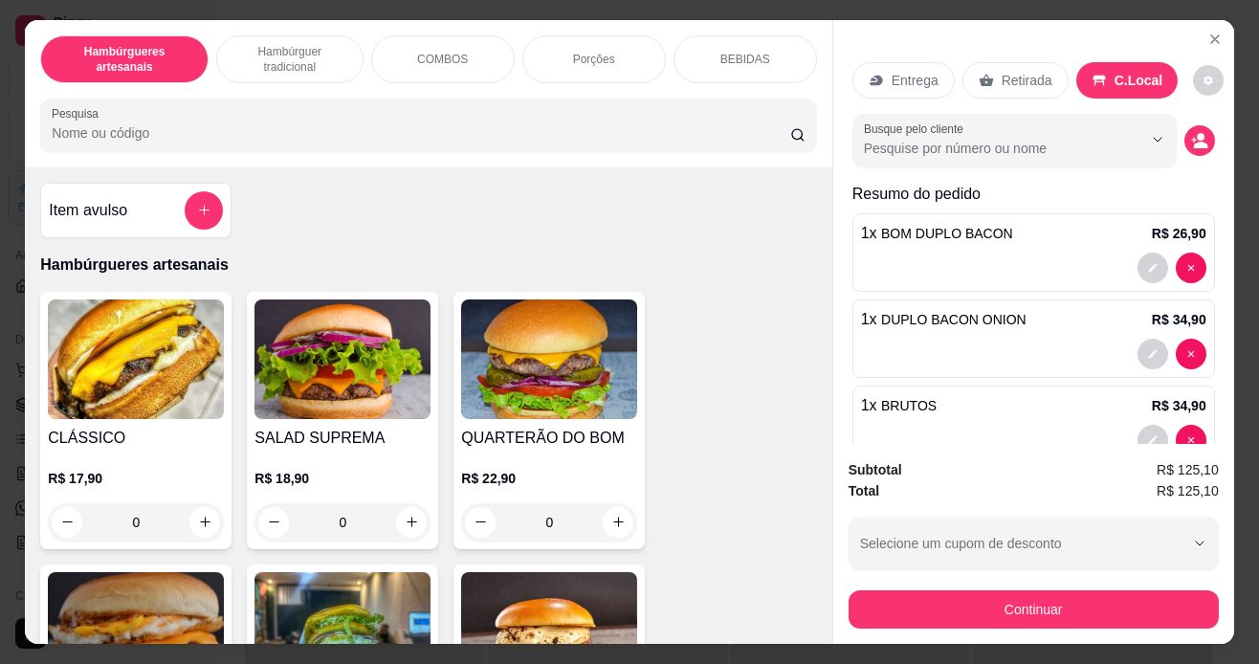
click at [935, 614] on button "Continuar" at bounding box center [1034, 609] width 370 height 38
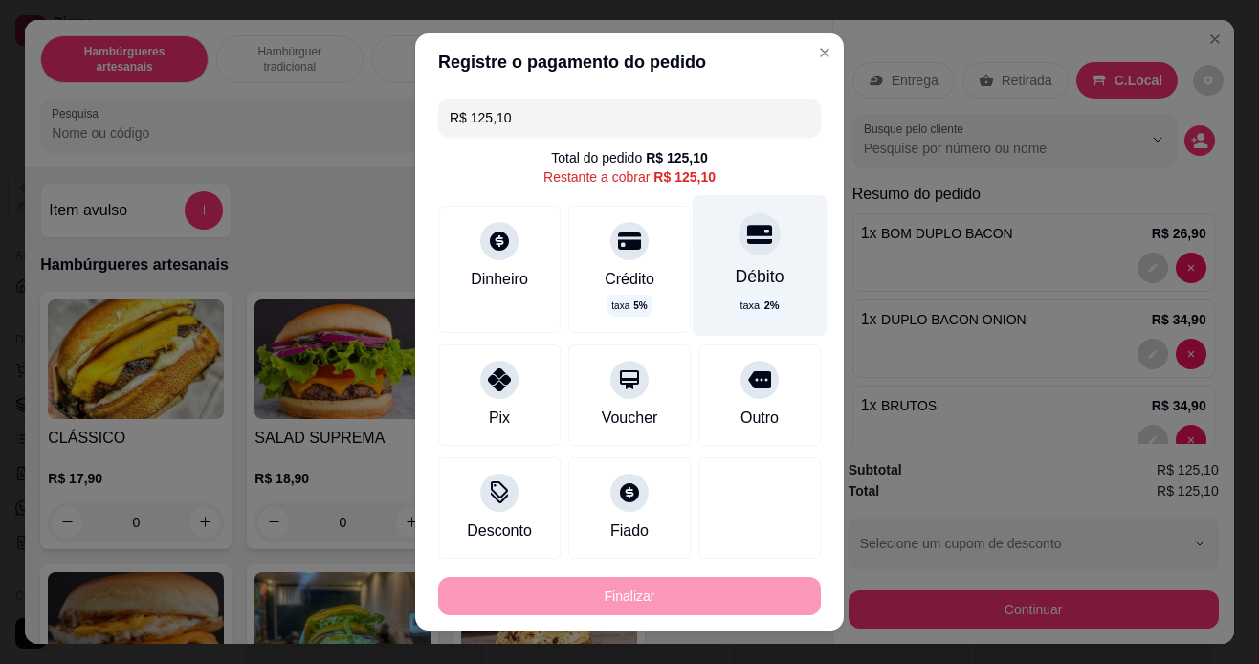
click at [748, 275] on div "Débito" at bounding box center [760, 276] width 49 height 25
type input "R$ 0,00"
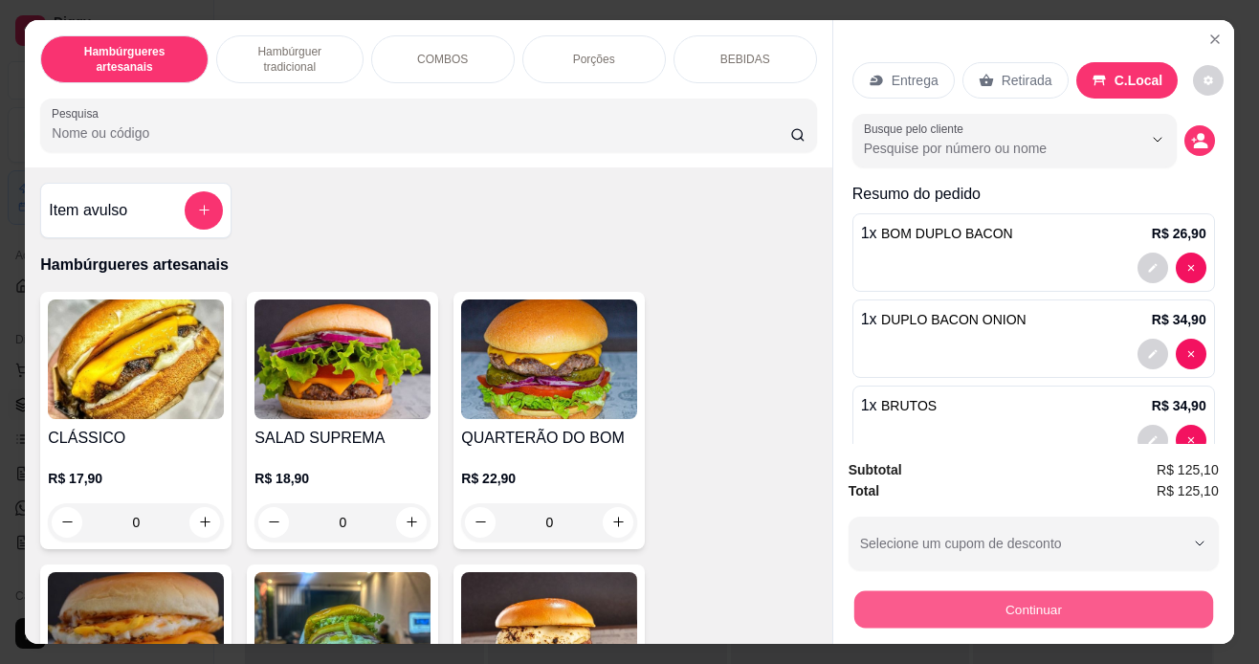
click at [941, 610] on button "Continuar" at bounding box center [1032, 609] width 359 height 37
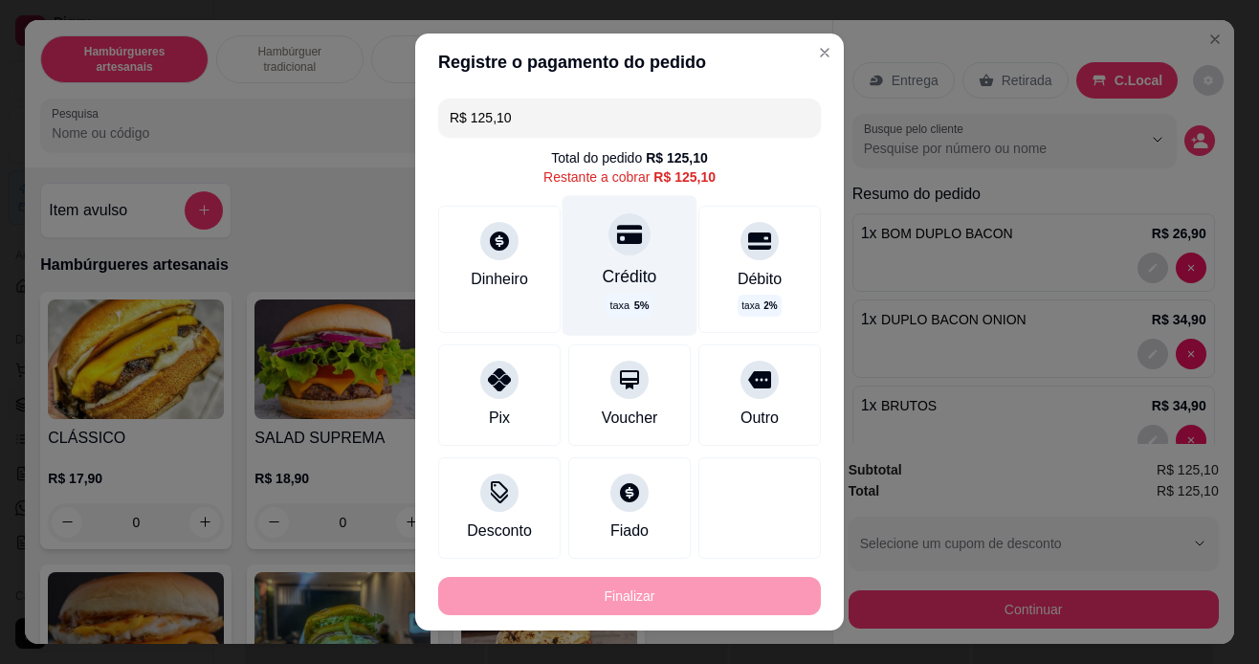
click at [603, 263] on div "Crédito taxa 5 %" at bounding box center [630, 265] width 135 height 140
type input "R$ 0,00"
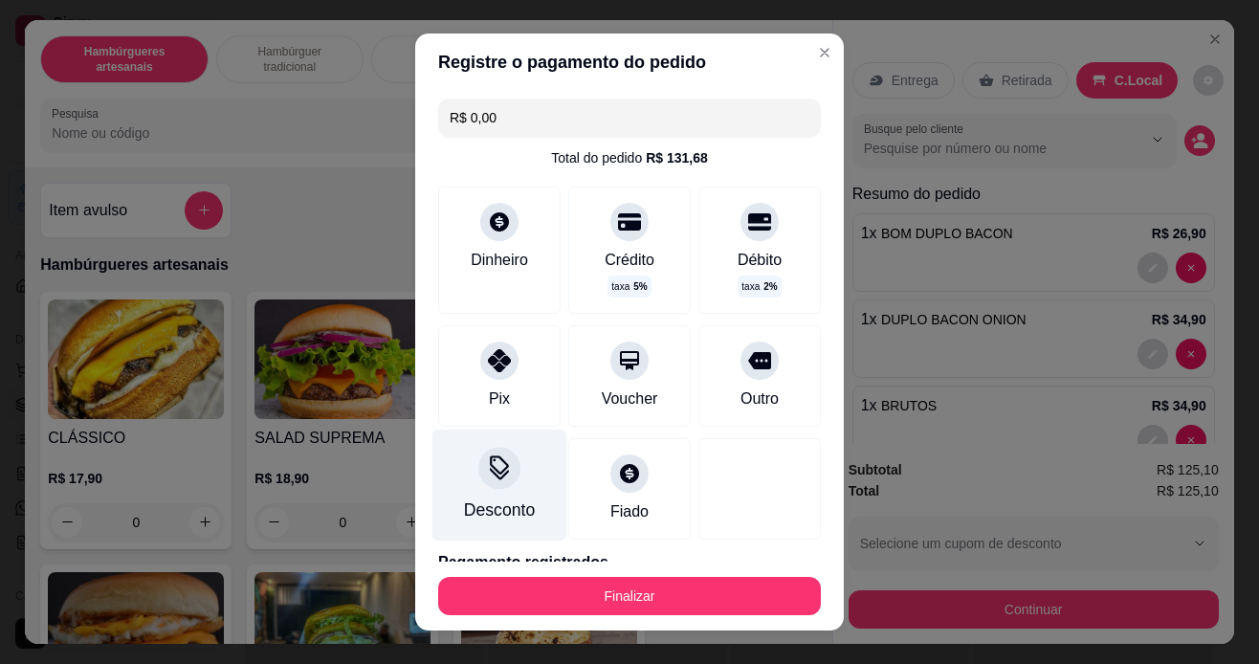
click at [497, 473] on icon at bounding box center [499, 467] width 25 height 25
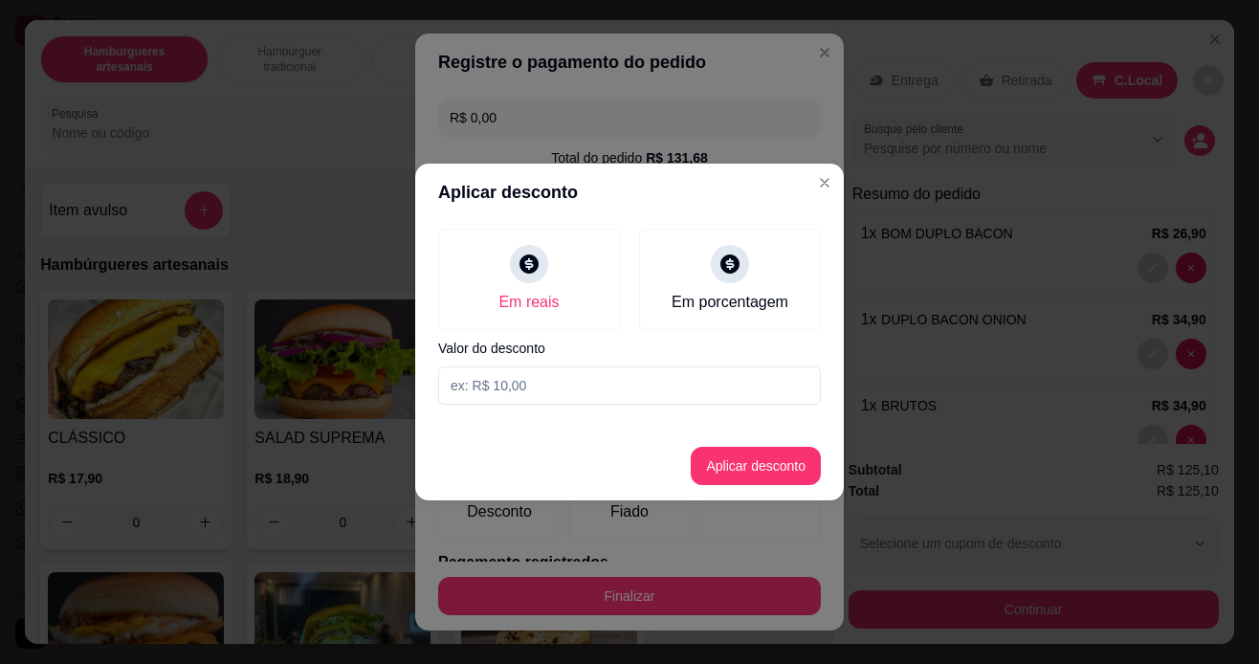
click at [508, 388] on input at bounding box center [629, 385] width 383 height 38
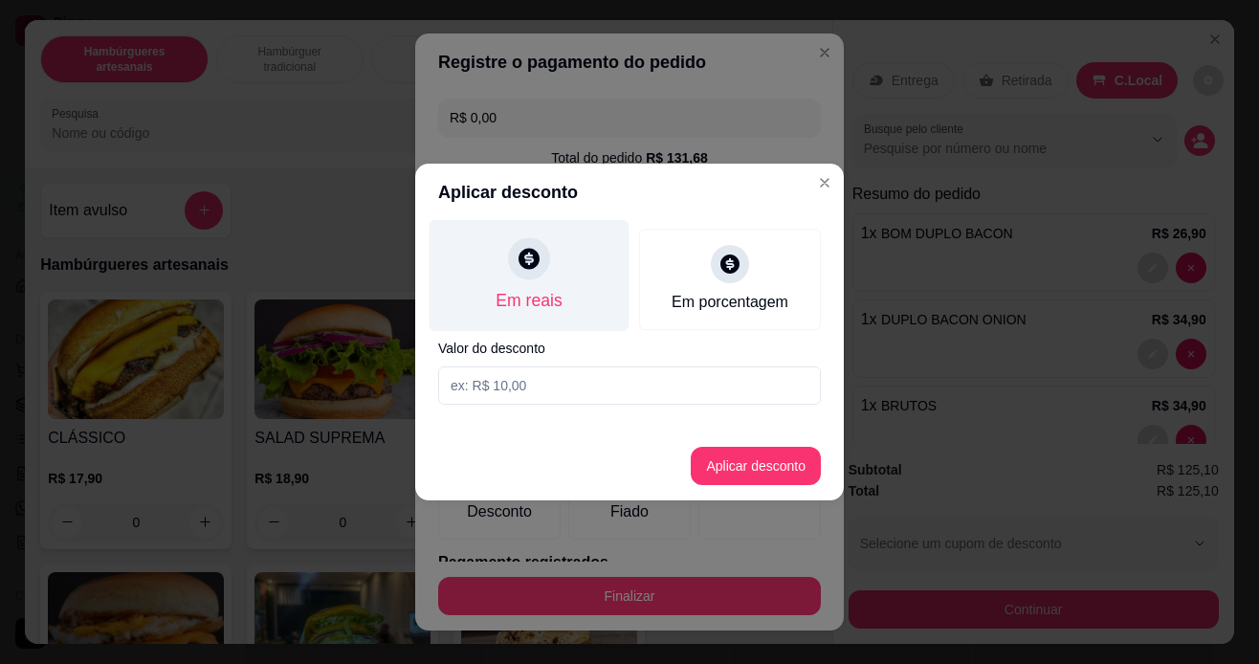
click at [567, 284] on div "Em reais" at bounding box center [530, 276] width 200 height 112
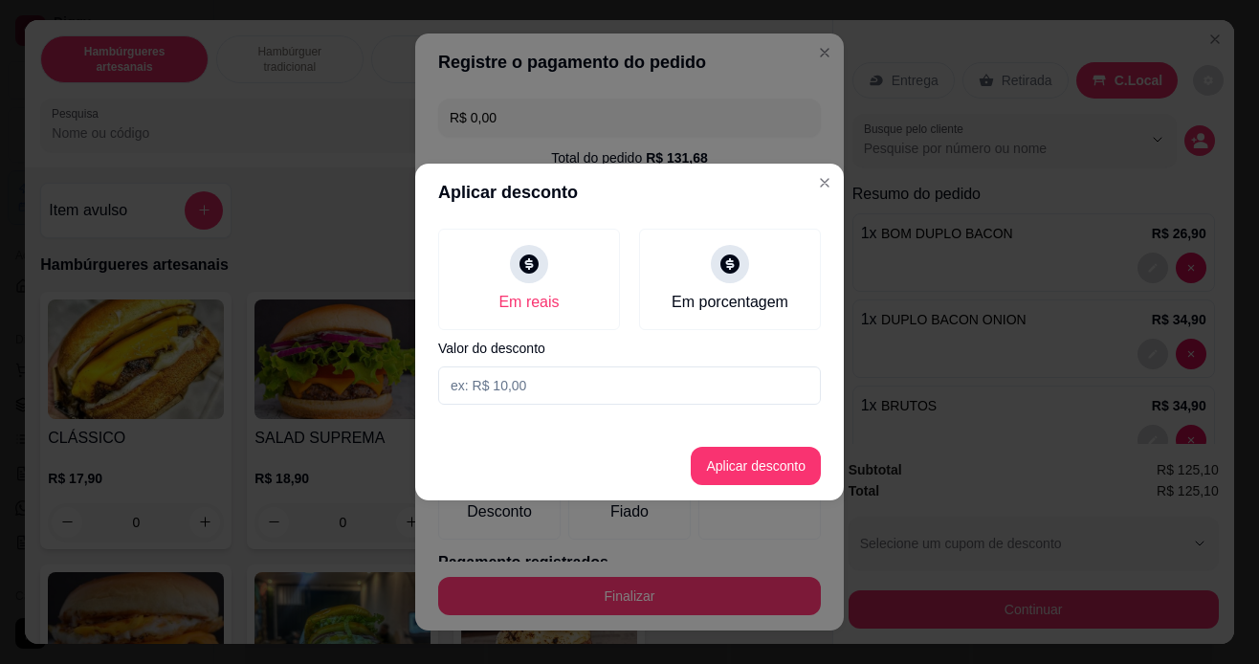
click at [497, 391] on input at bounding box center [629, 385] width 383 height 38
type input "6,58"
click at [753, 462] on button "Aplicar desconto" at bounding box center [756, 466] width 125 height 37
type input "-R$ 6,58"
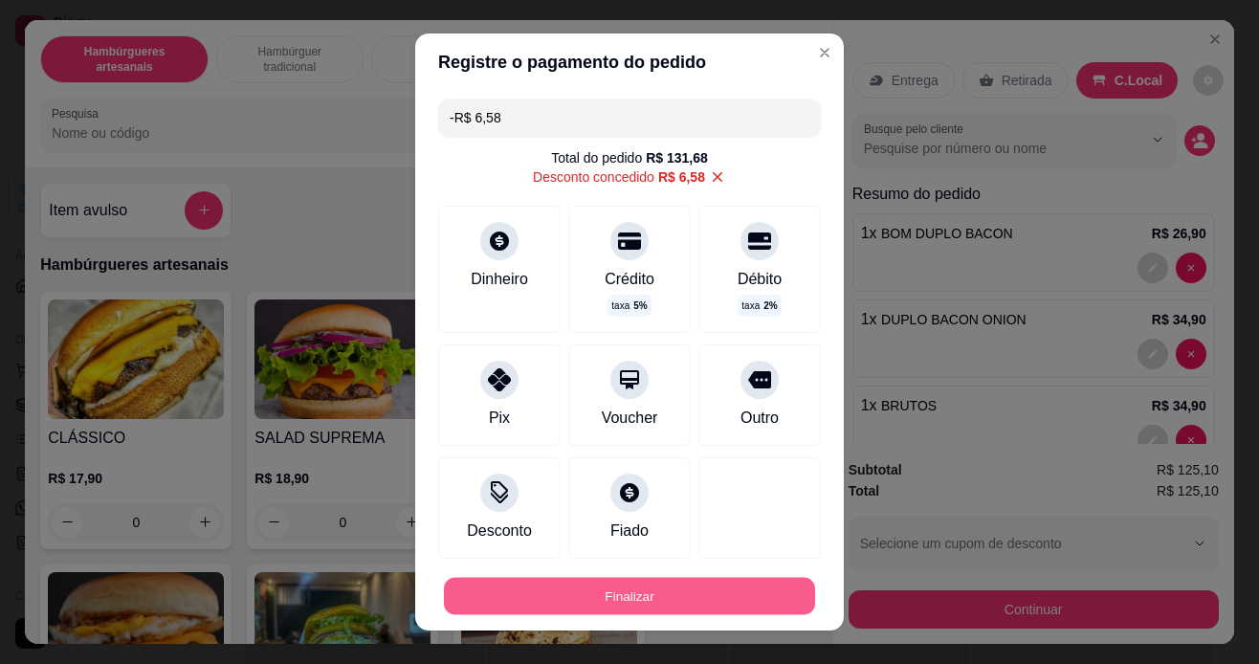
click at [634, 606] on button "Finalizar" at bounding box center [629, 596] width 371 height 37
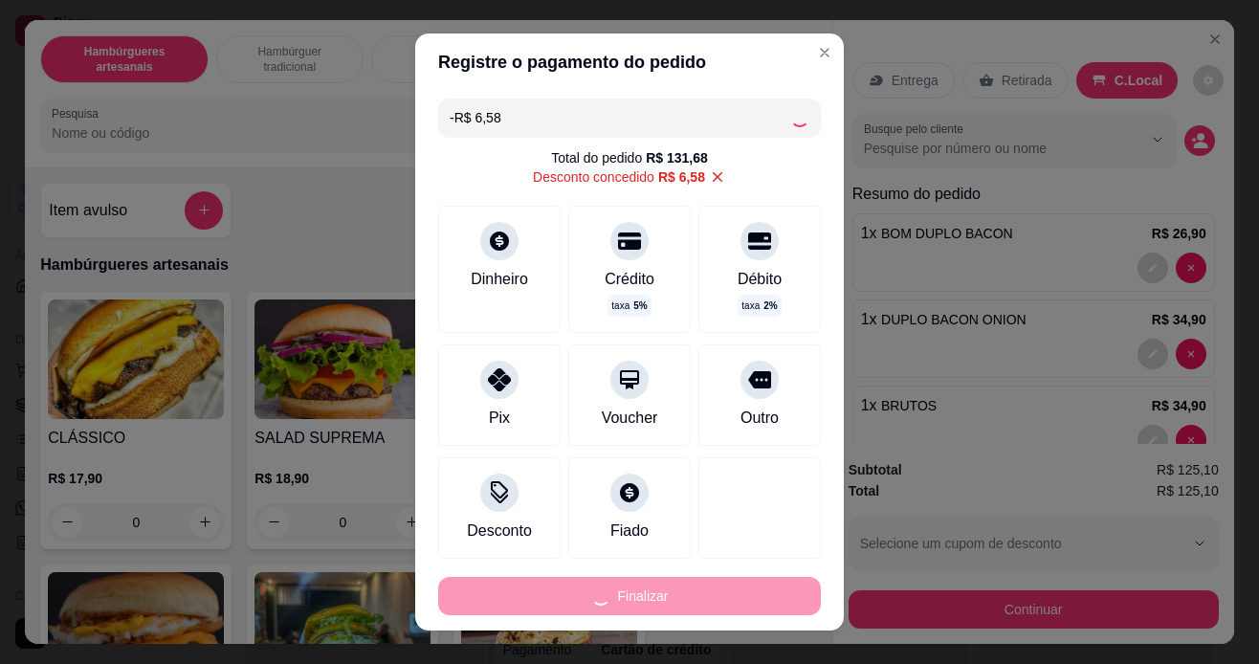
type input "0"
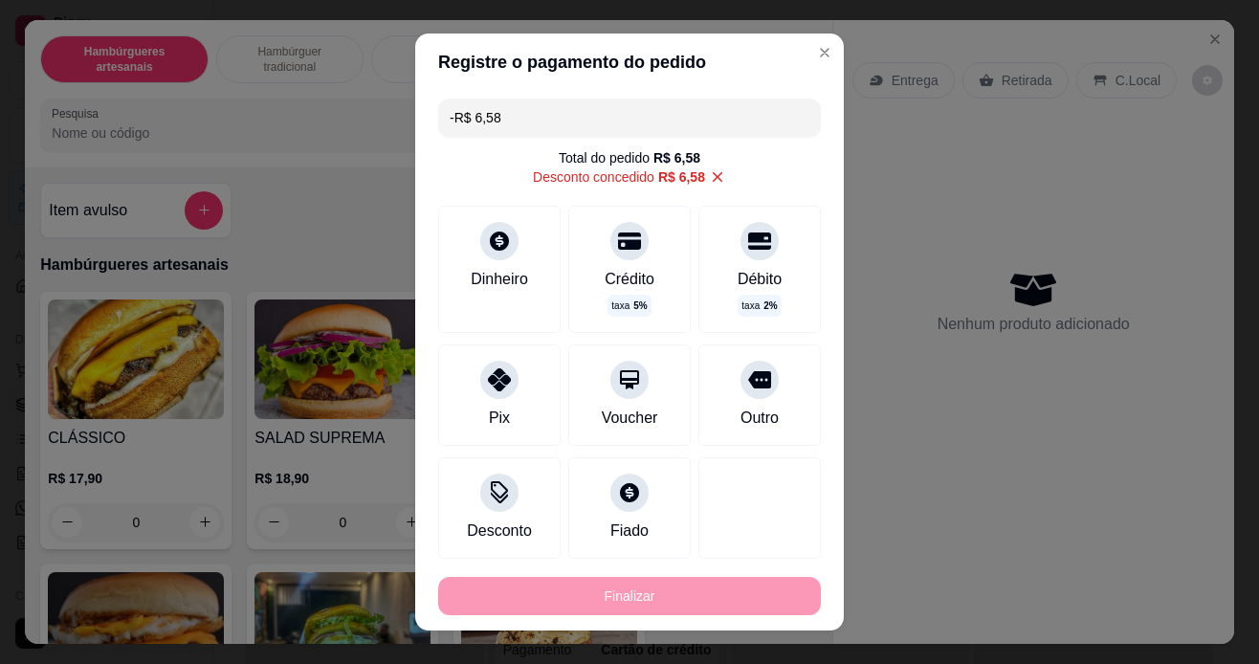
type input "-R$ 131,68"
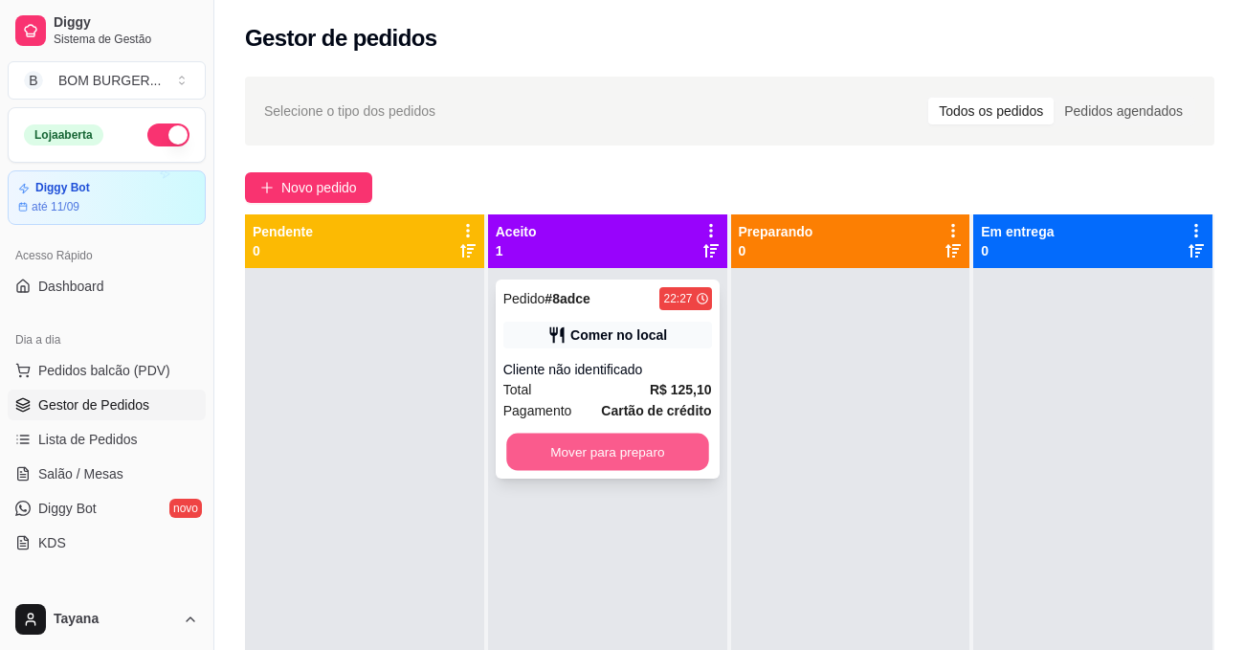
click at [665, 436] on button "Mover para preparo" at bounding box center [607, 451] width 202 height 37
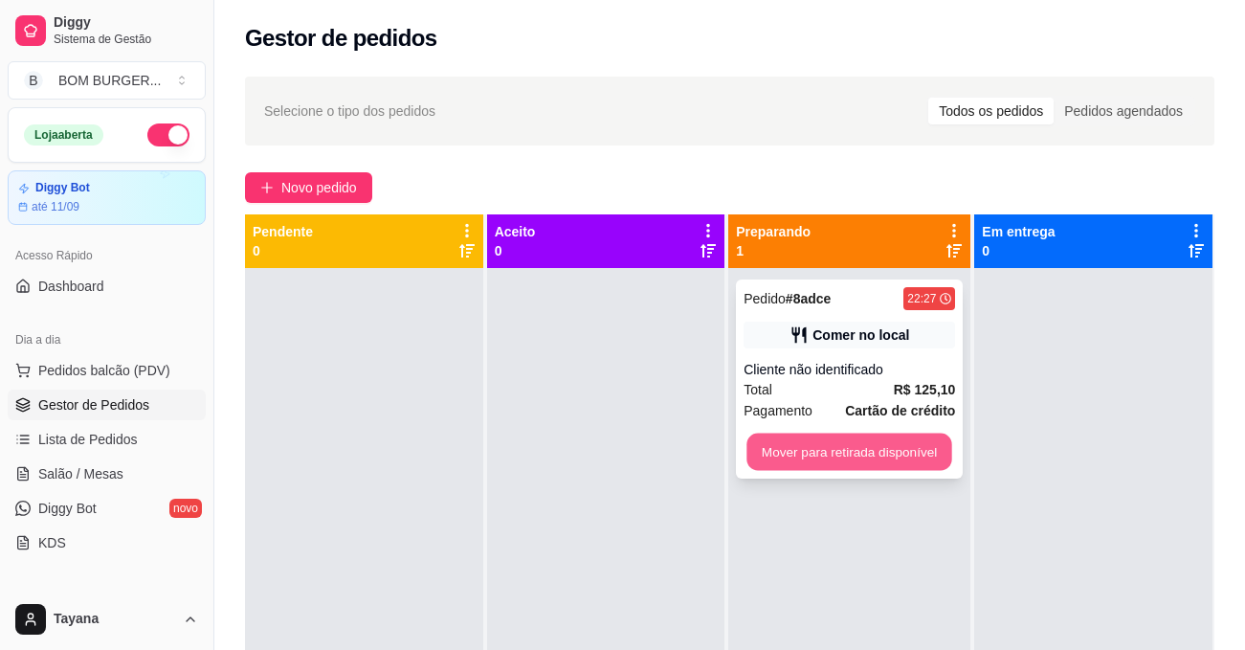
click at [831, 444] on button "Mover para retirada disponível" at bounding box center [849, 451] width 205 height 37
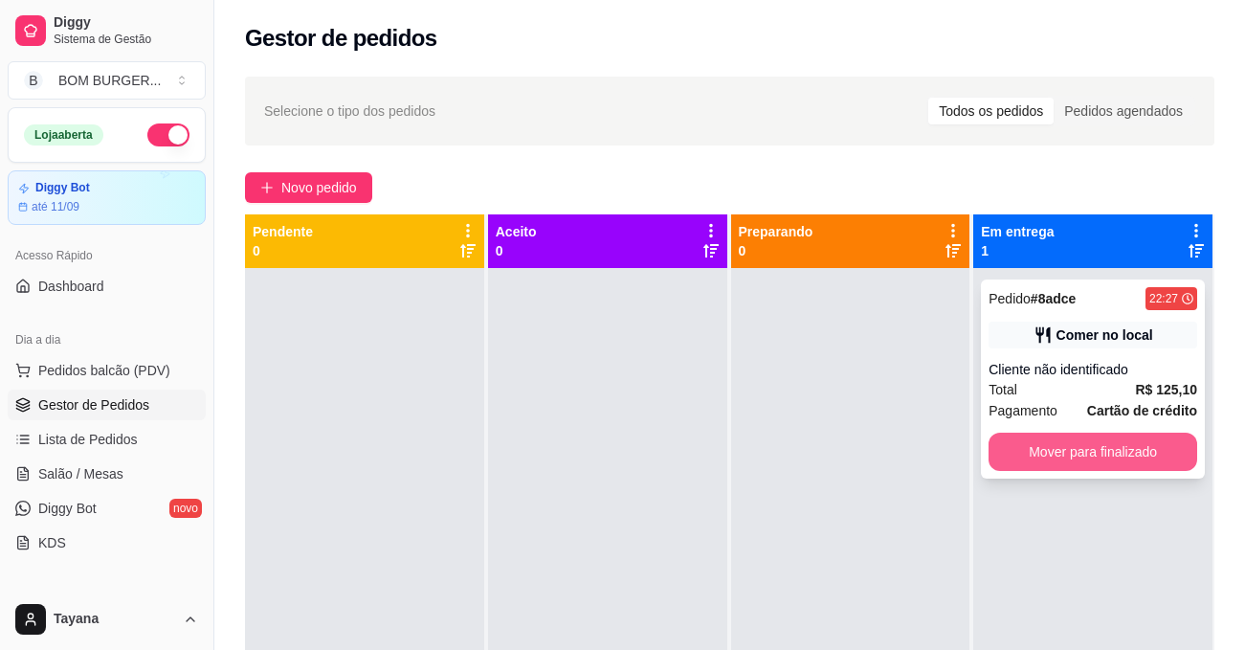
click at [1060, 447] on button "Mover para finalizado" at bounding box center [1092, 451] width 209 height 38
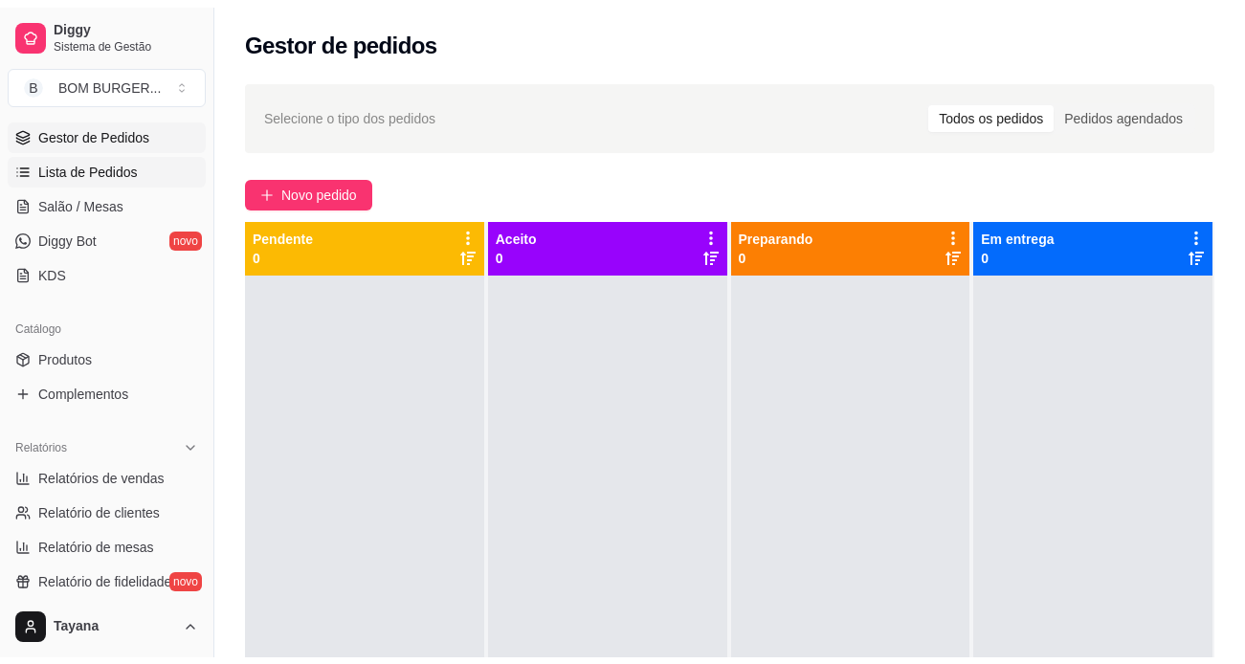
scroll to position [287, 0]
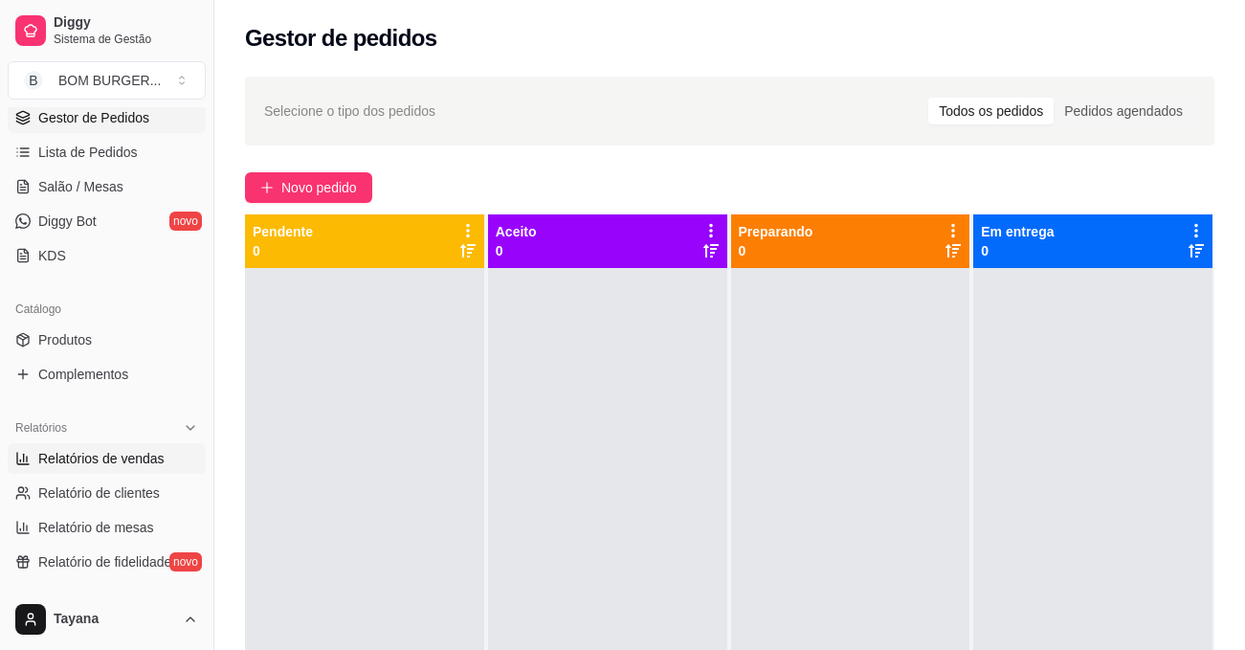
click at [139, 456] on span "Relatórios de vendas" at bounding box center [101, 458] width 126 height 19
select select "ALL"
select select "0"
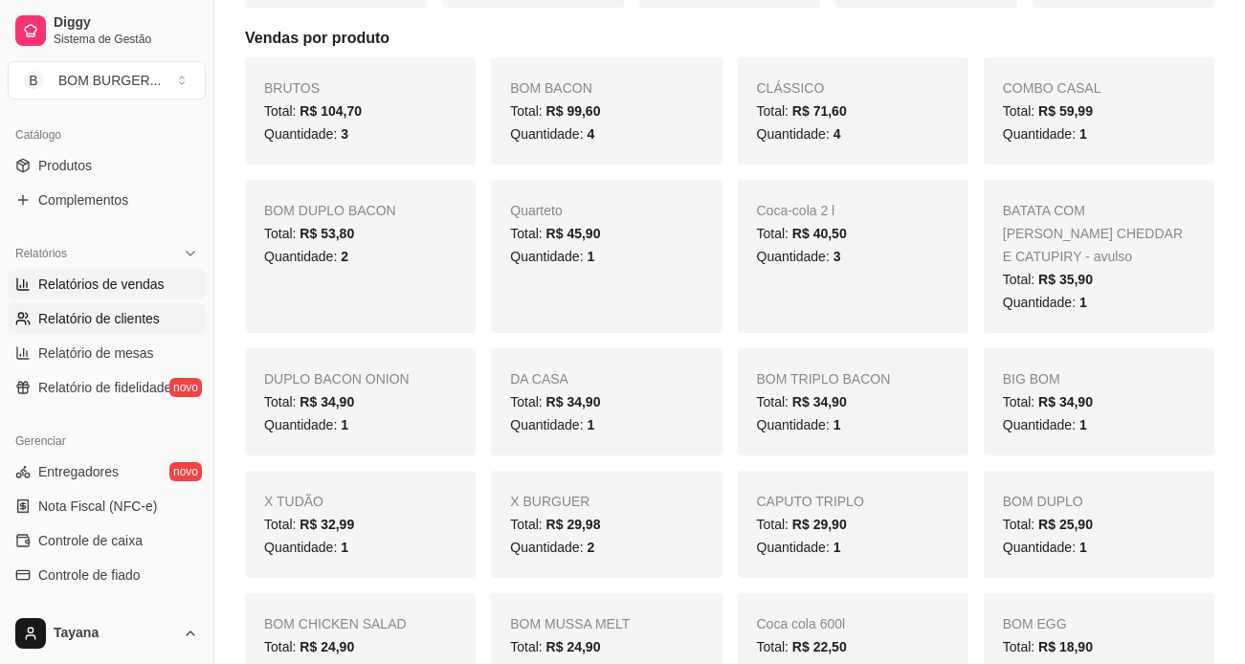
scroll to position [478, 0]
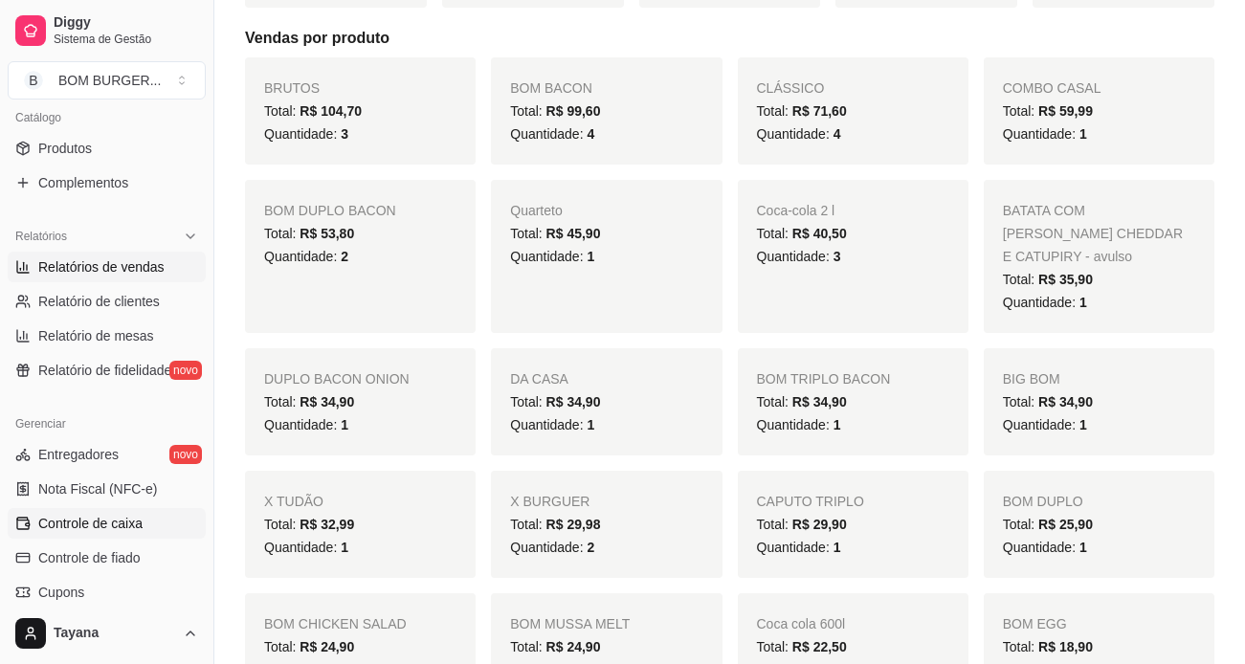
click at [92, 519] on span "Controle de caixa" at bounding box center [90, 523] width 104 height 19
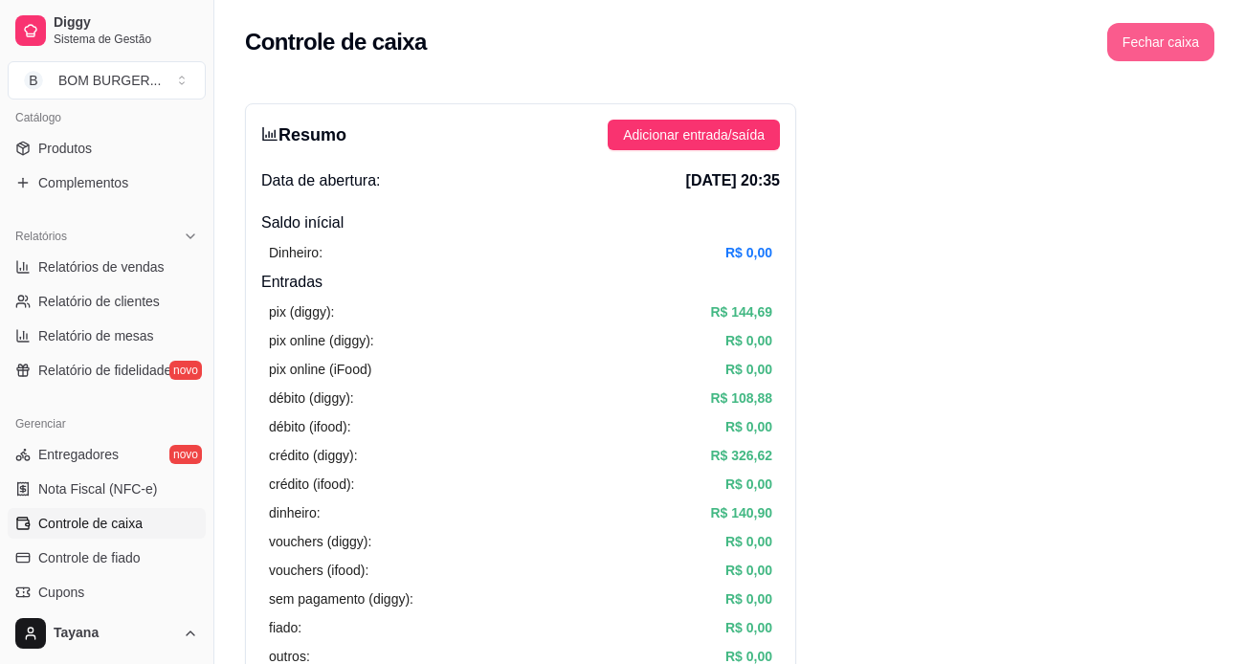
click at [1166, 50] on button "Fechar caixa" at bounding box center [1160, 42] width 107 height 38
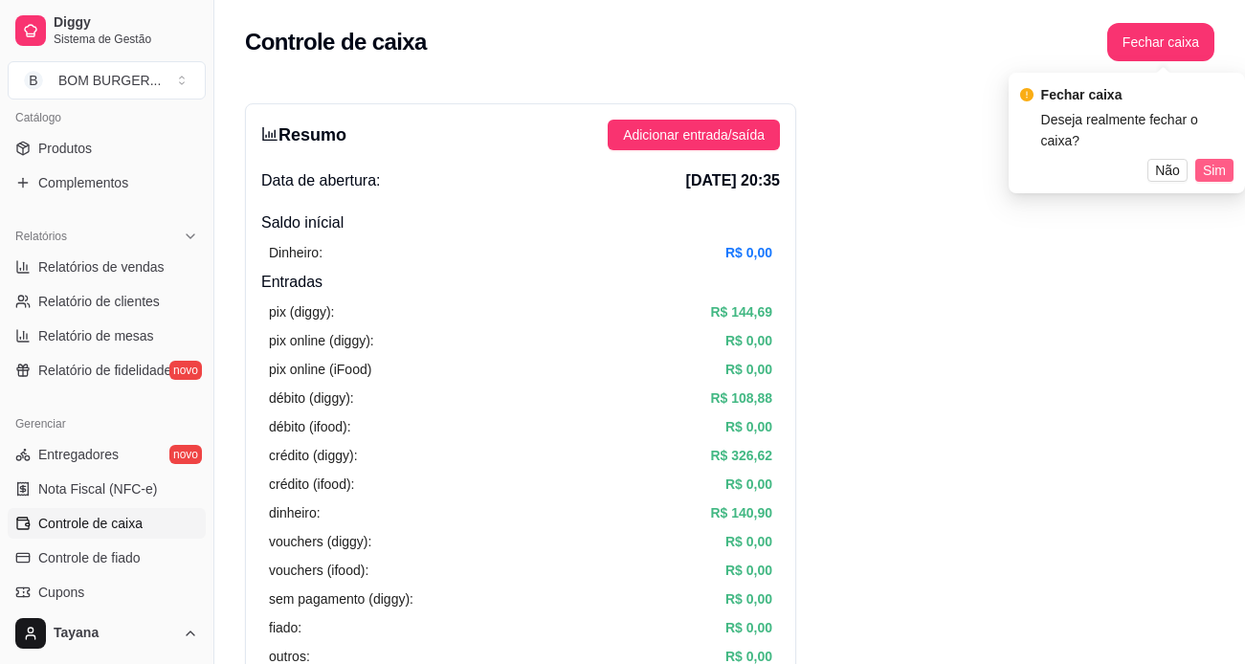
click at [1222, 160] on span "Sim" at bounding box center [1214, 170] width 23 height 21
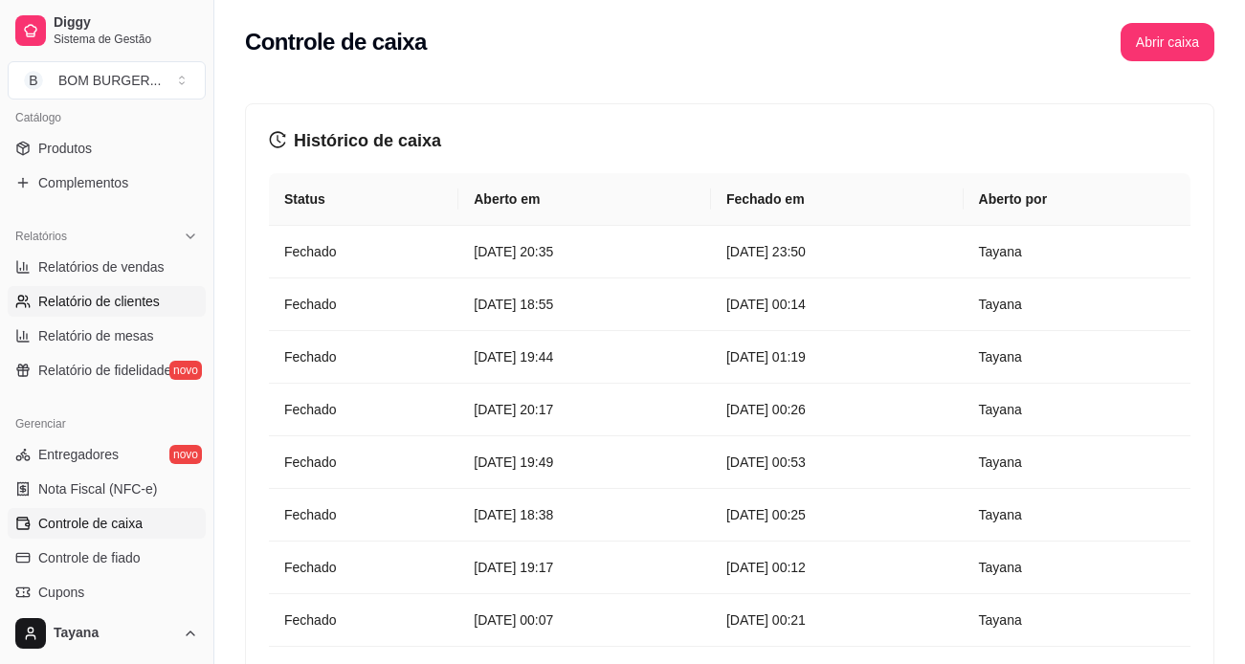
click at [135, 290] on link "Relatório de clientes" at bounding box center [107, 301] width 198 height 31
select select "30"
select select "HIGHEST_TOTAL_SPENT_WITH_ORDERS"
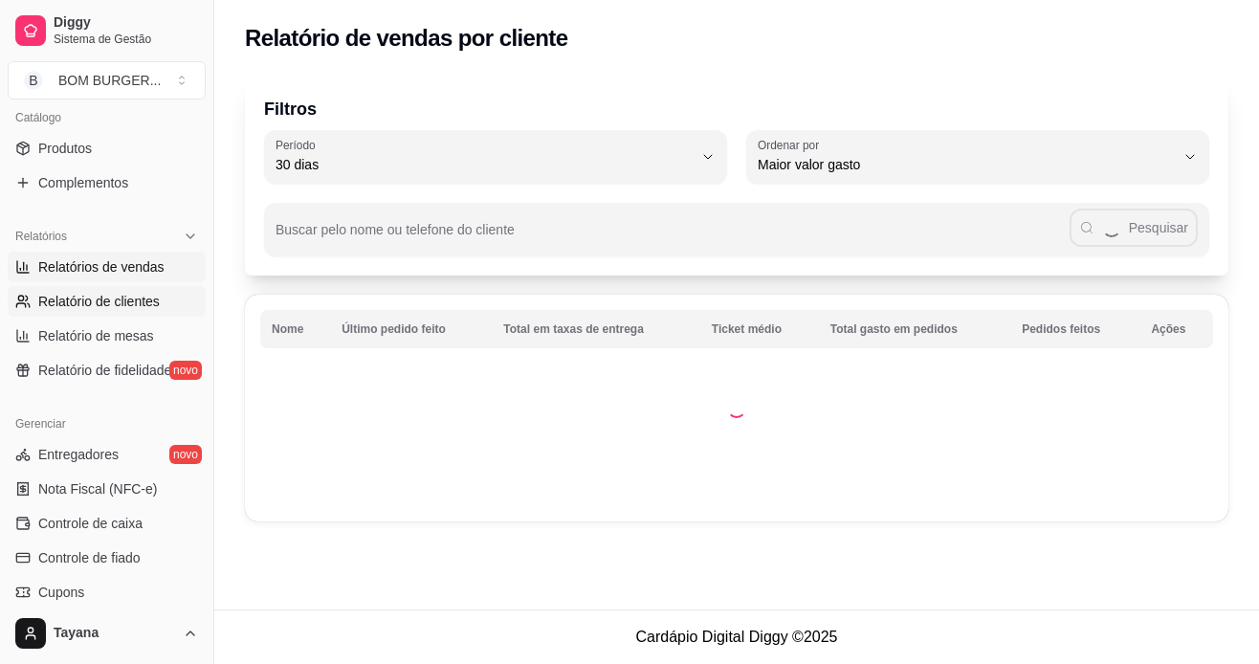
click at [129, 277] on link "Relatórios de vendas" at bounding box center [107, 267] width 198 height 31
select select "ALL"
select select "0"
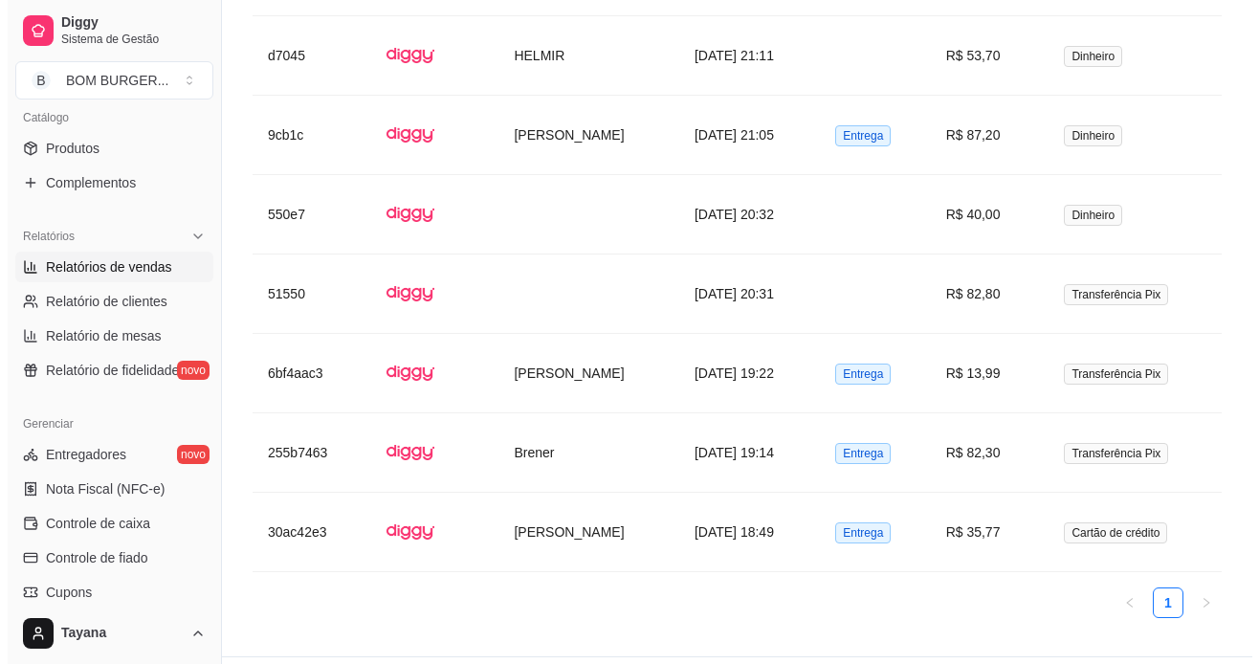
scroll to position [2275, 0]
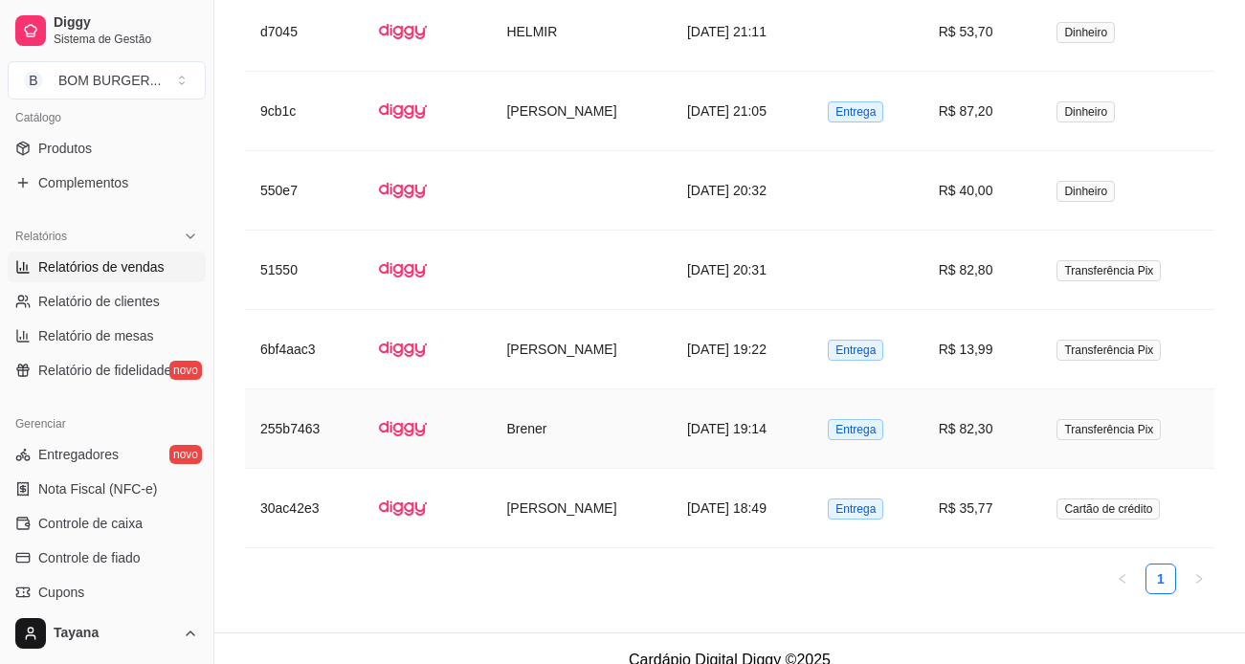
click at [767, 404] on td "[DATE] 19:14" at bounding box center [742, 428] width 141 height 79
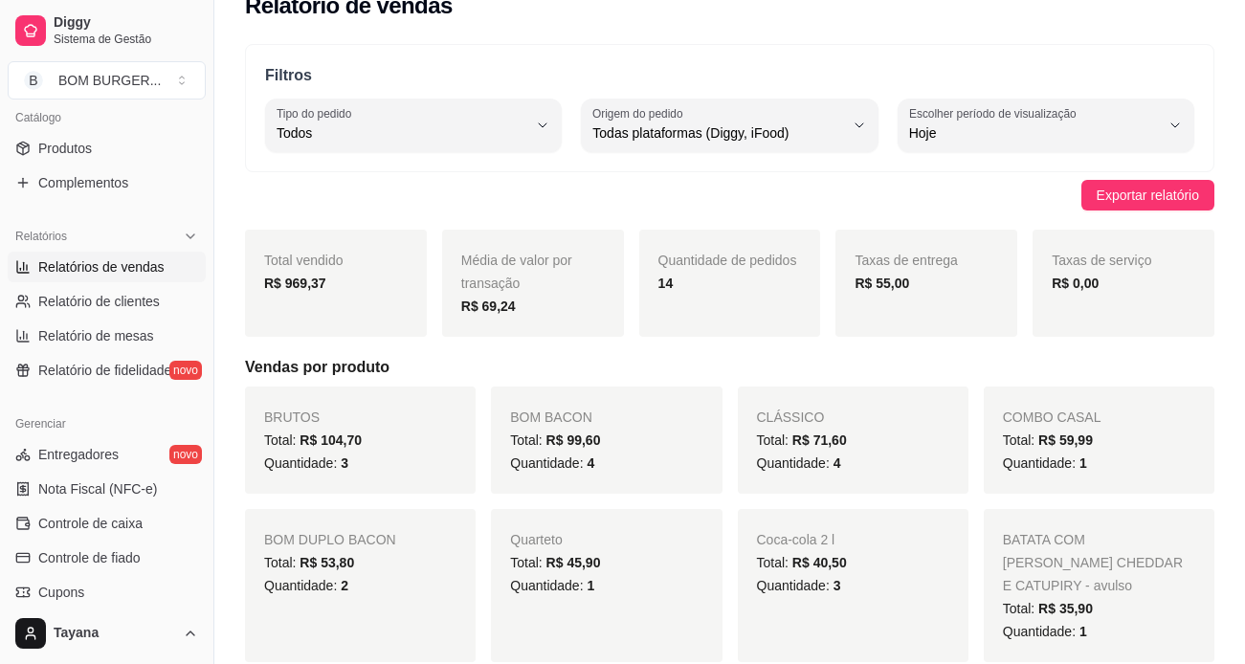
scroll to position [0, 0]
